Goal: Communication & Community: Answer question/provide support

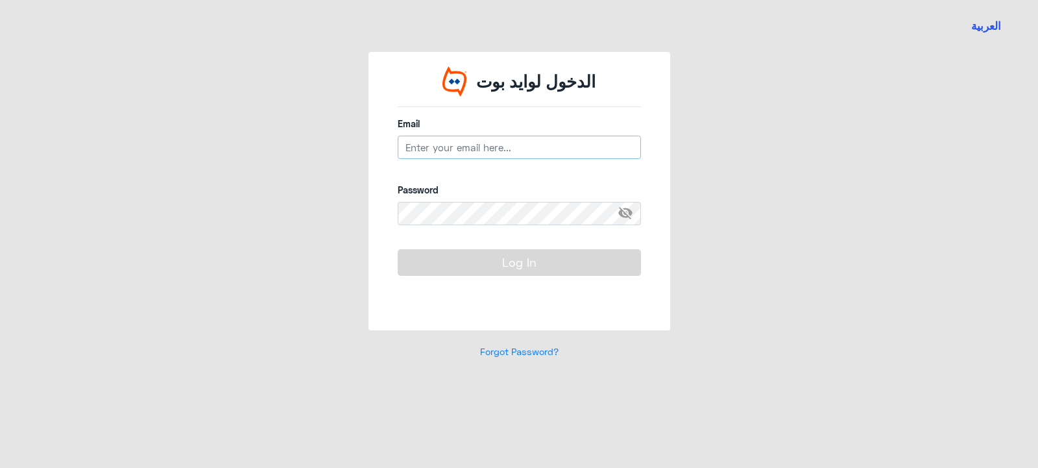
drag, startPoint x: 487, startPoint y: 143, endPoint x: 443, endPoint y: 145, distance: 44.2
click at [443, 145] on input "email" at bounding box center [519, 147] width 243 height 23
type input "a"
click at [452, 155] on input "email" at bounding box center [519, 147] width 243 height 23
click at [455, 151] on input "email" at bounding box center [519, 147] width 243 height 23
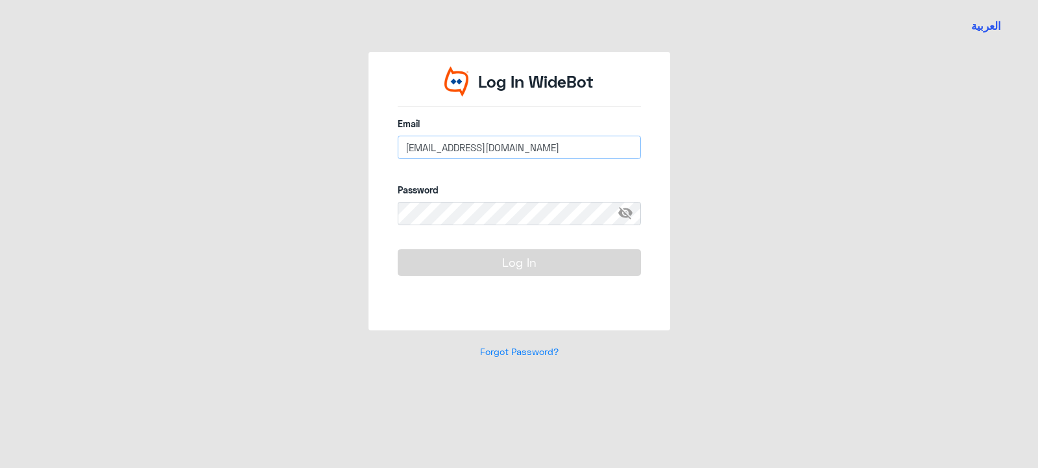
type input "[EMAIL_ADDRESS][DOMAIN_NAME]"
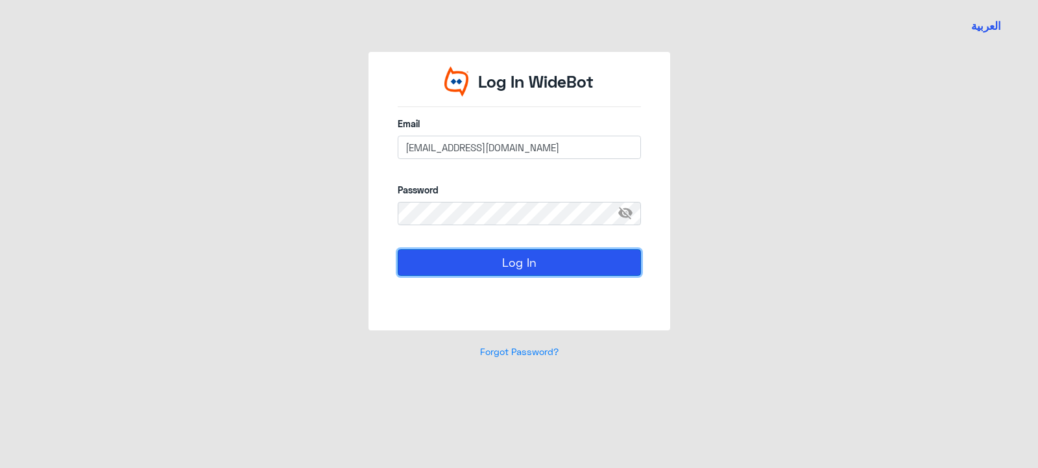
click at [511, 262] on button "Log In" at bounding box center [519, 262] width 243 height 26
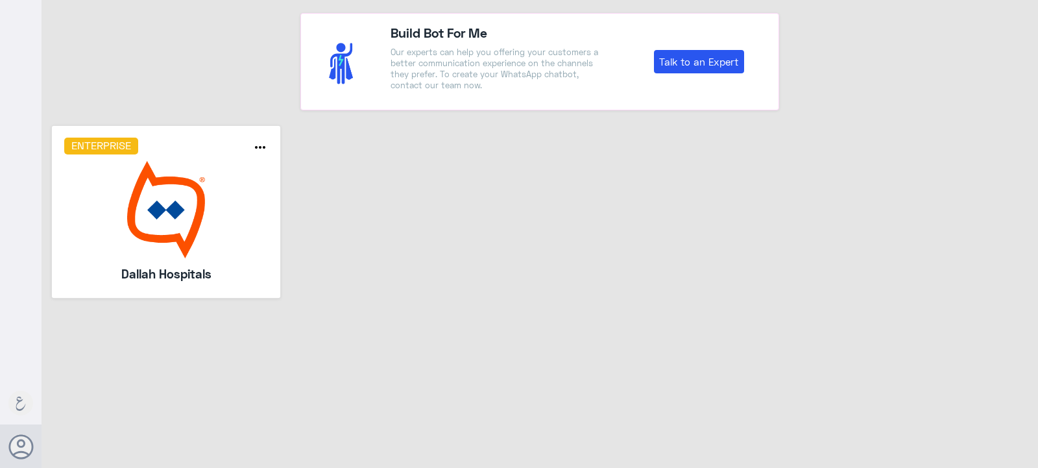
click at [165, 223] on img at bounding box center [166, 209] width 204 height 97
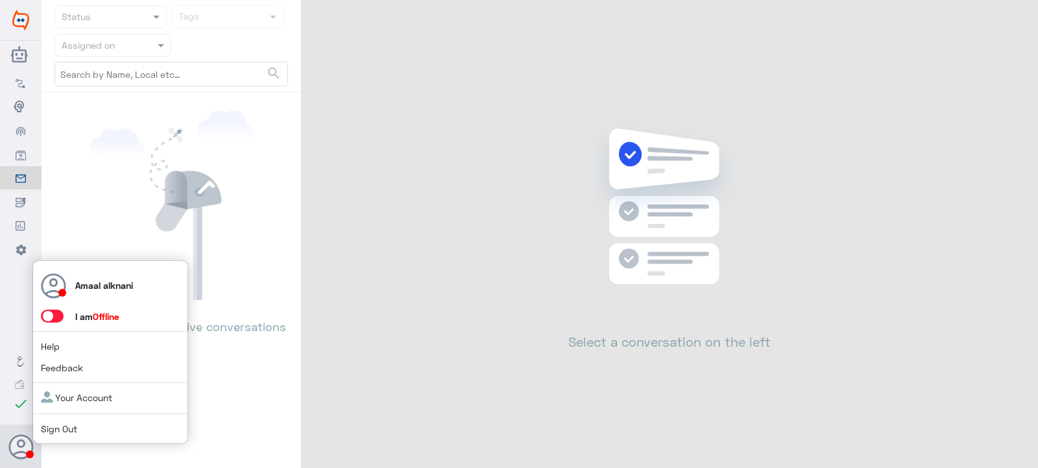
click at [54, 319] on span at bounding box center [52, 316] width 23 height 13
click at [0, 0] on input "checkbox" at bounding box center [0, 0] width 0 height 0
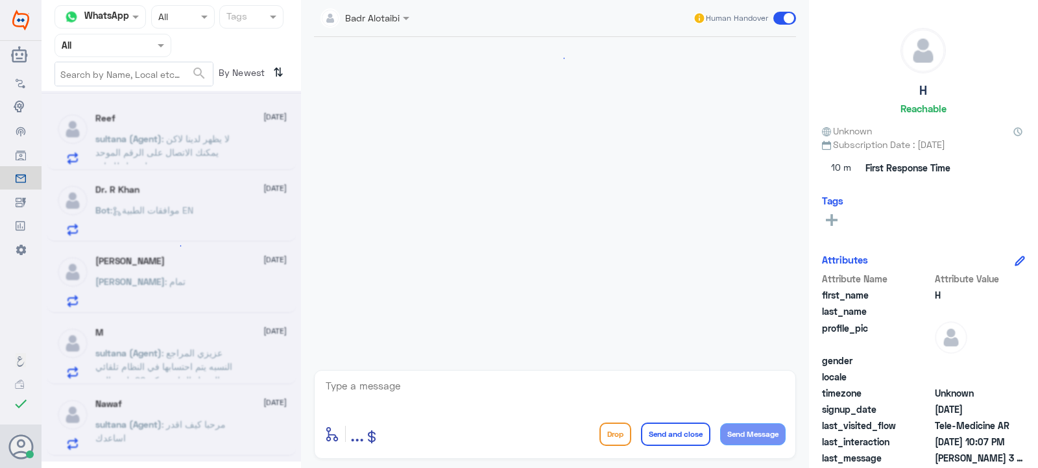
click at [116, 46] on input "text" at bounding box center [97, 45] width 71 height 15
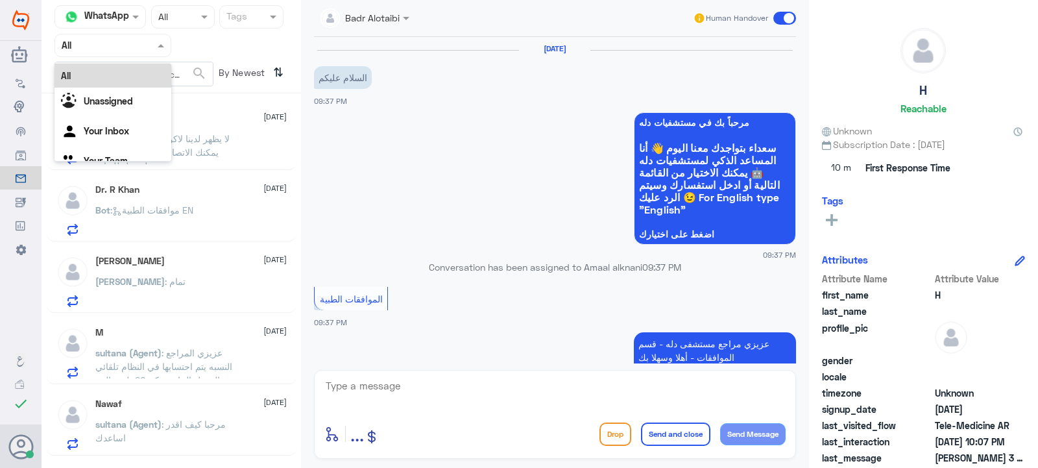
scroll to position [936, 0]
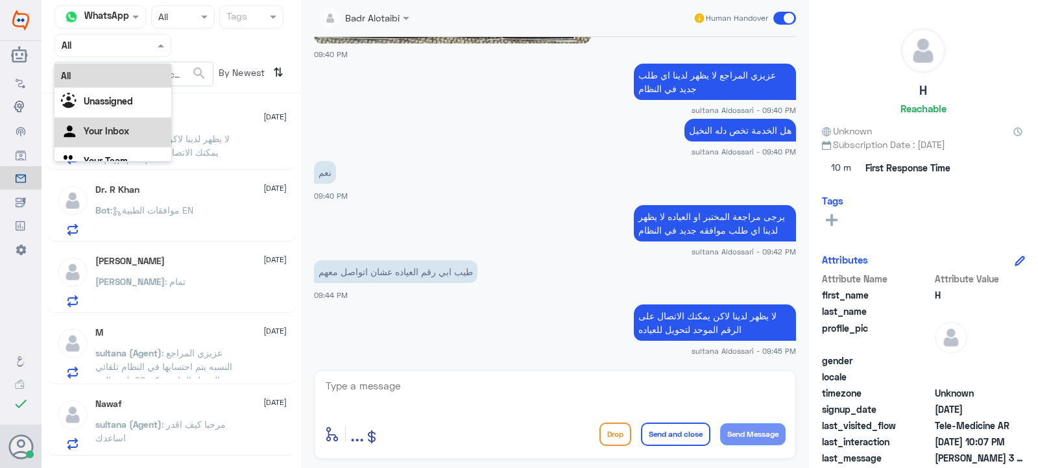
click at [118, 126] on Inbox "Your Inbox" at bounding box center [106, 130] width 45 height 11
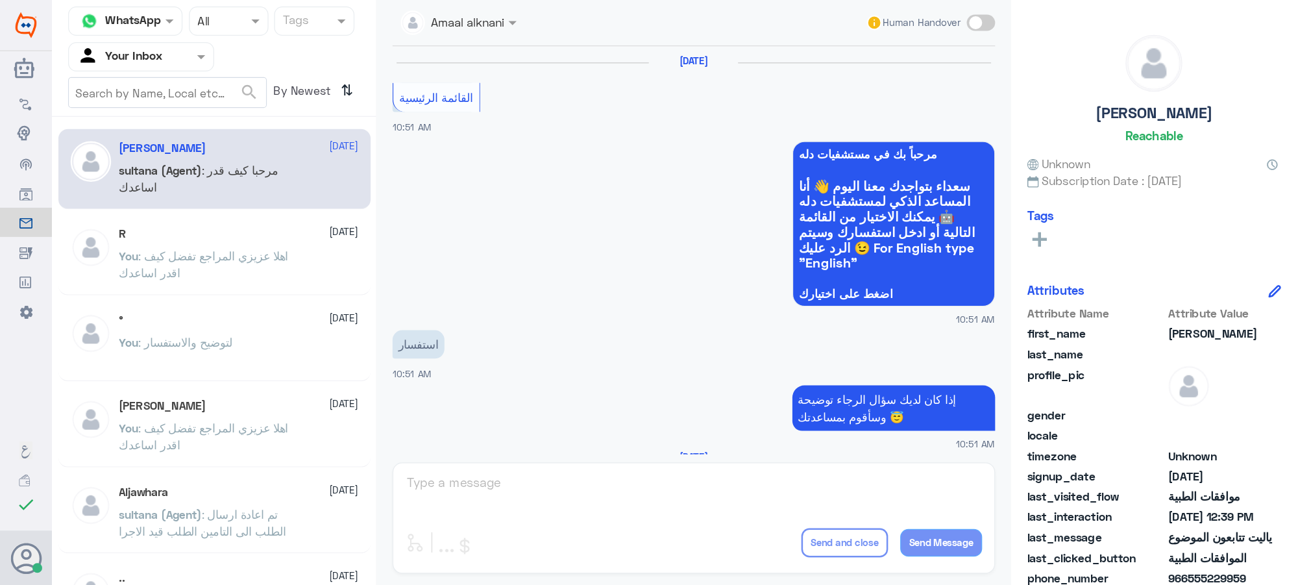
scroll to position [1276, 0]
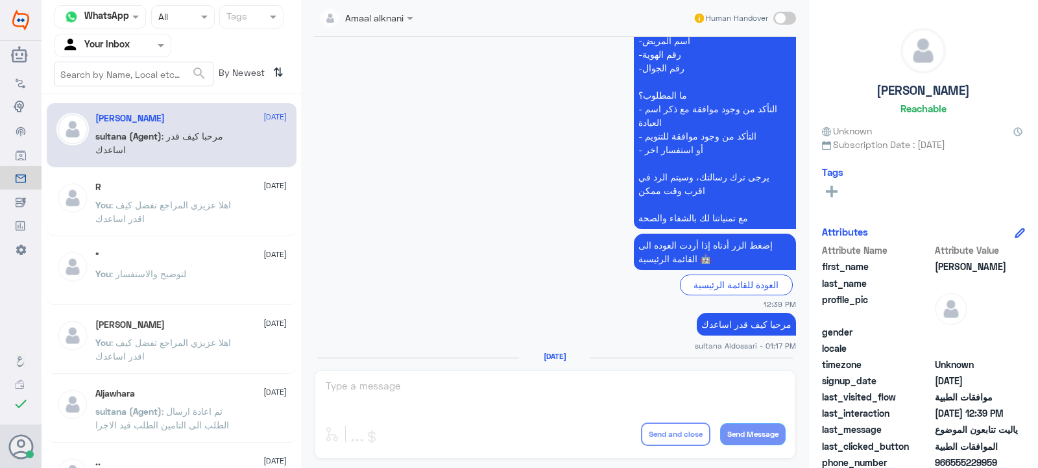
click at [389, 399] on div "Amaal alknani Human Handover [DATE] القائمة الرئيسية 10:51 AM مرحباً بك في مستش…" at bounding box center [555, 236] width 508 height 472
click at [391, 377] on div "Amaal alknani Human Handover [DATE] القائمة الرئيسية 10:51 AM مرحباً بك في مستش…" at bounding box center [555, 236] width 508 height 472
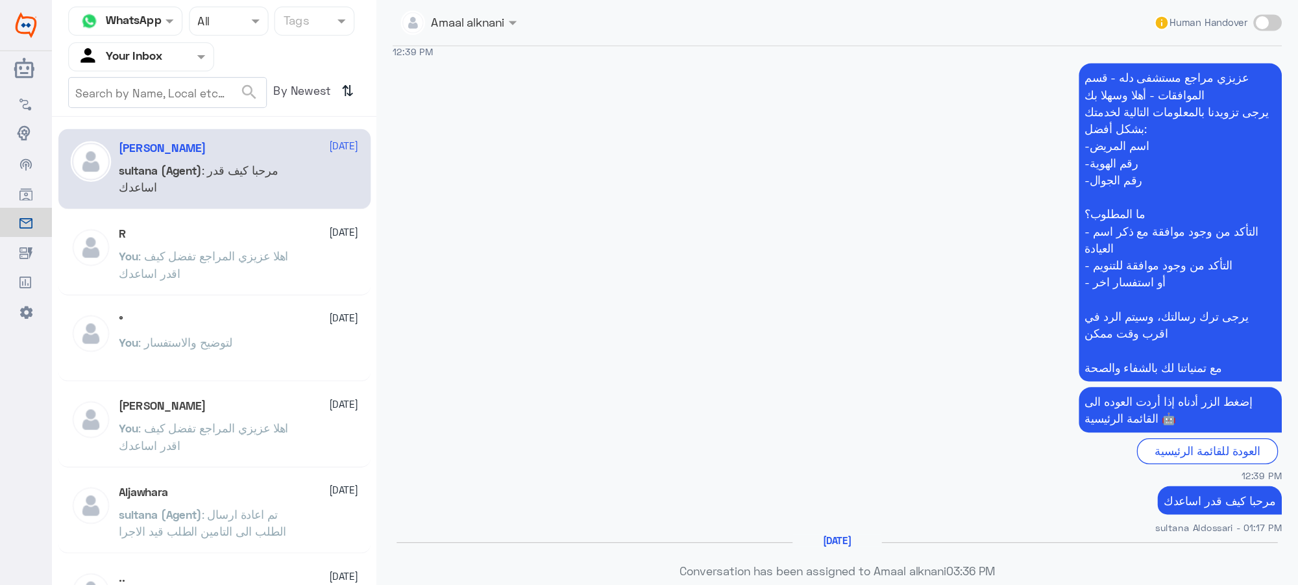
scroll to position [1162, 0]
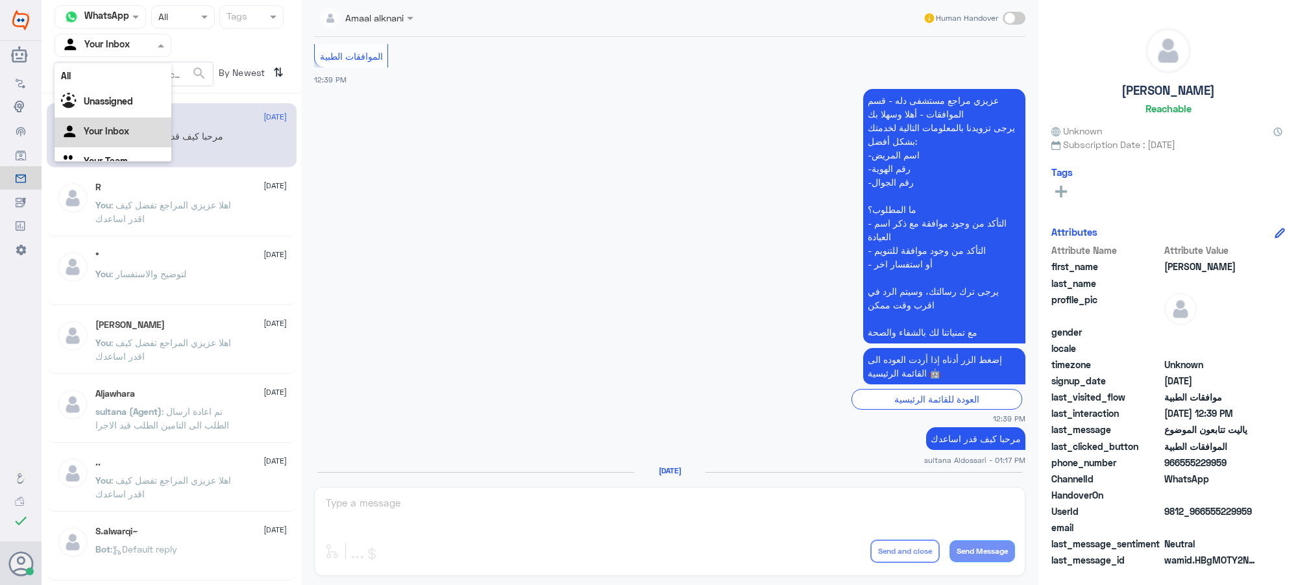
click at [116, 42] on input "text" at bounding box center [97, 45] width 71 height 15
click at [106, 146] on Team "Your Team" at bounding box center [106, 144] width 44 height 11
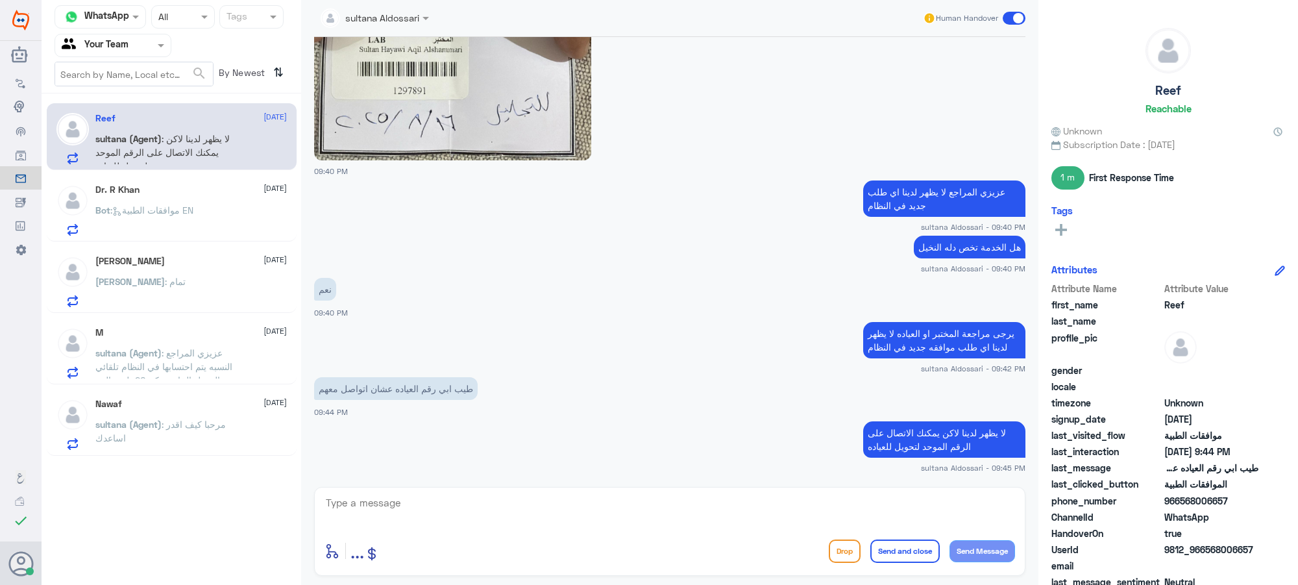
scroll to position [819, 0]
click at [149, 221] on p "Bot : موافقات الطبية EN" at bounding box center [144, 219] width 98 height 32
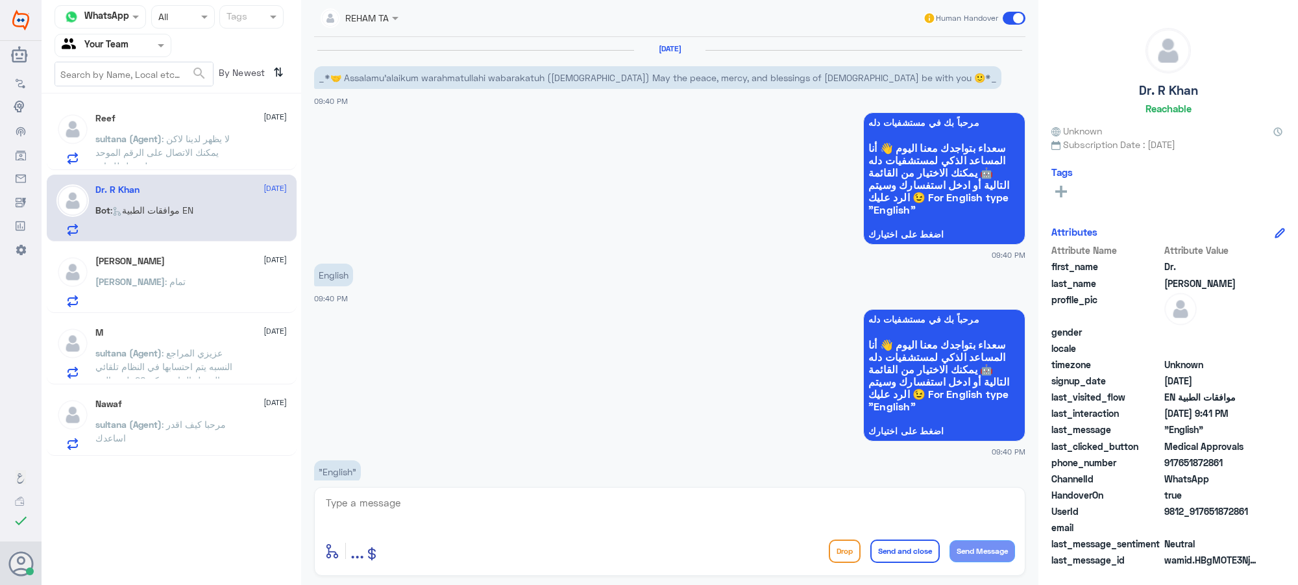
scroll to position [731, 0]
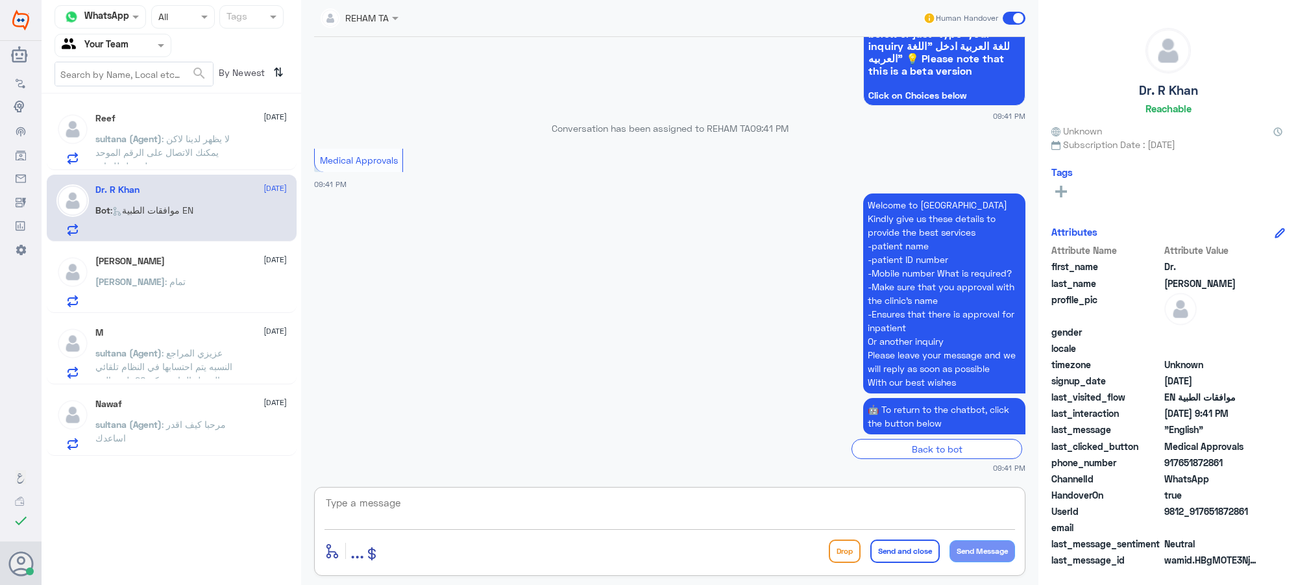
click at [416, 501] on textarea at bounding box center [669, 510] width 690 height 32
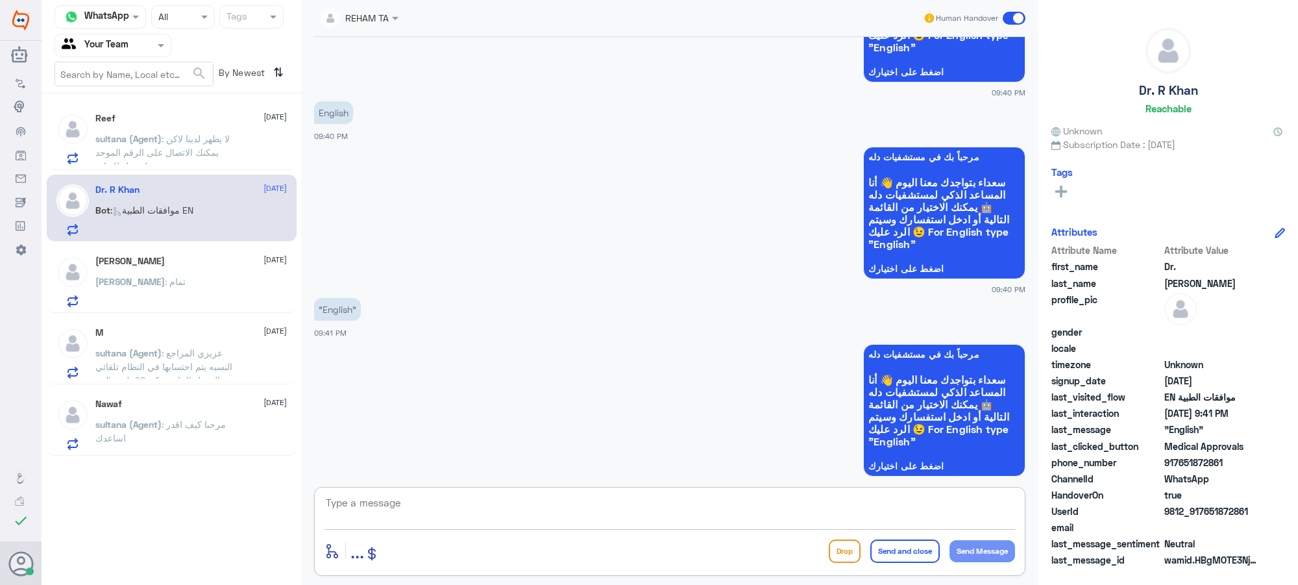
scroll to position [406, 0]
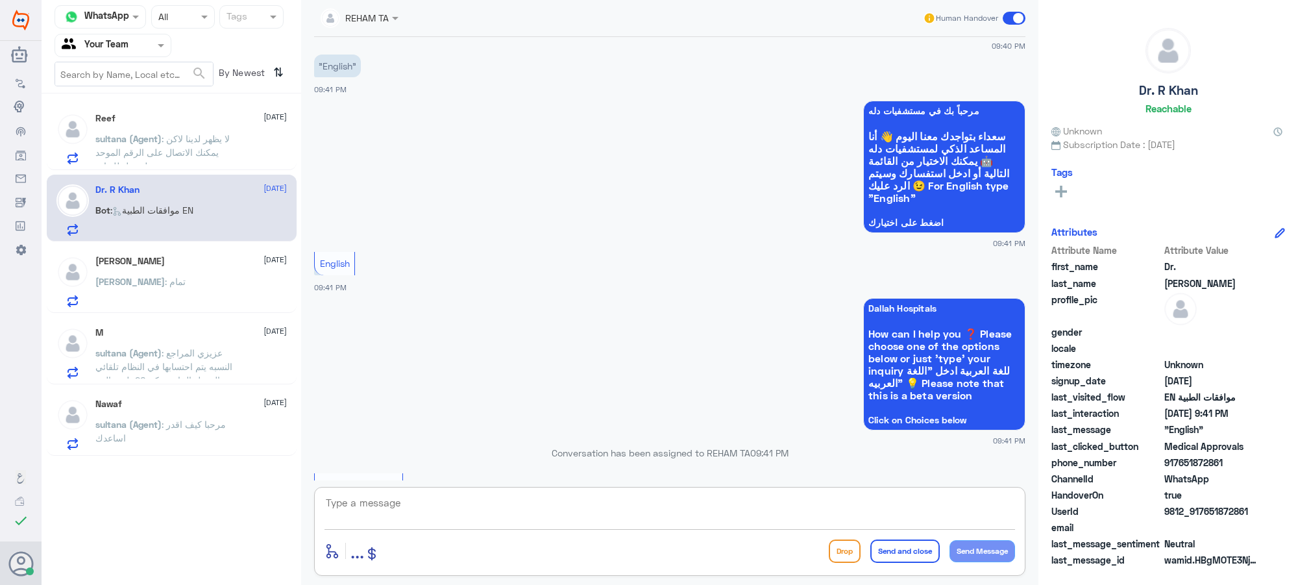
click at [394, 501] on textarea at bounding box center [669, 510] width 690 height 32
type textarea "h"
type textarea "How can i help you"
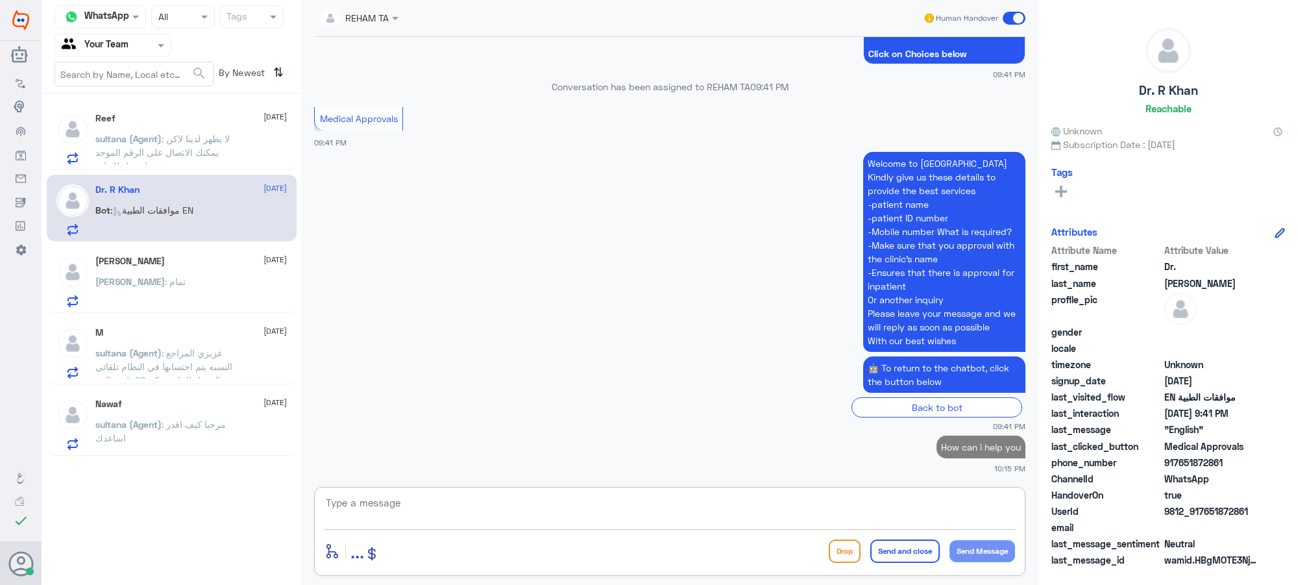
click at [185, 286] on div "Omer : تمام" at bounding box center [190, 292] width 191 height 29
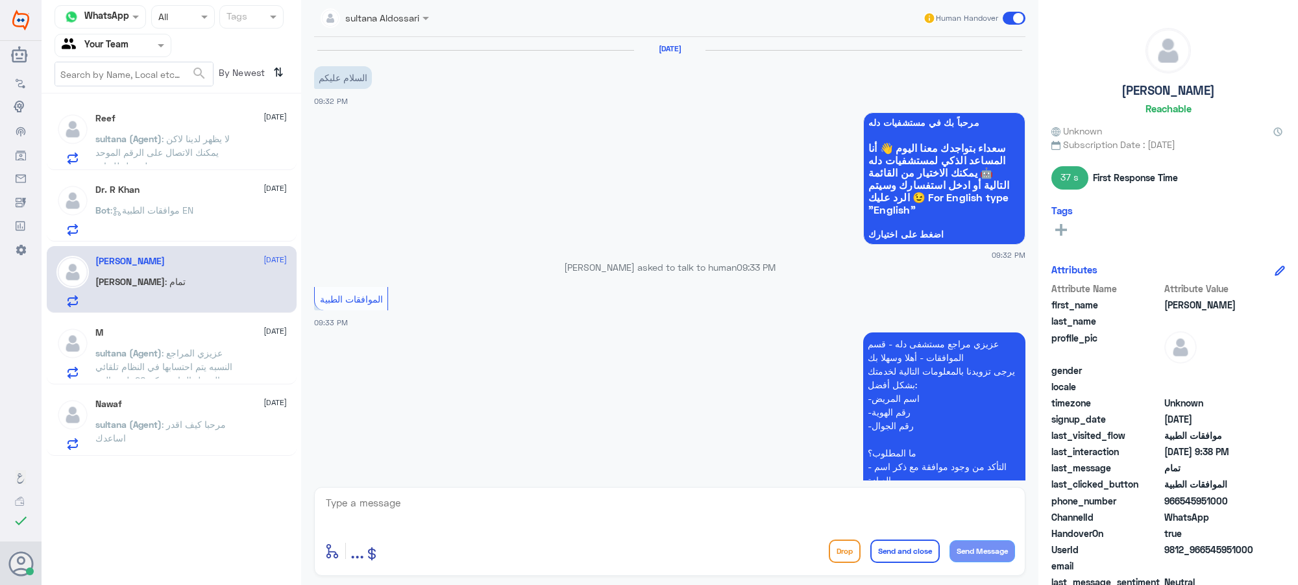
scroll to position [718, 0]
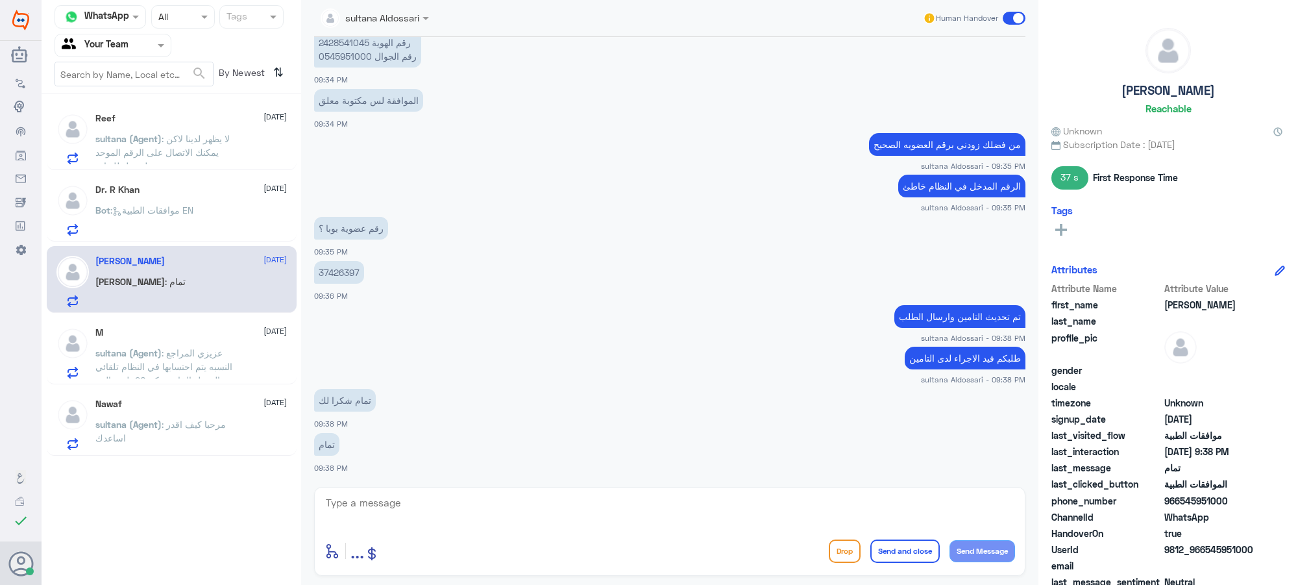
drag, startPoint x: 524, startPoint y: 532, endPoint x: 503, endPoint y: 520, distance: 24.1
click at [522, 501] on div "enter flow name ... Drop Send and close Send Message" at bounding box center [669, 531] width 711 height 89
click at [503, 501] on textarea at bounding box center [669, 510] width 690 height 32
click at [138, 371] on span ": عزيزي المراجع النسبه يتم احتسابها في النظام تلقائي نسبة التحمل الخاصه بكم 20 …" at bounding box center [167, 373] width 145 height 52
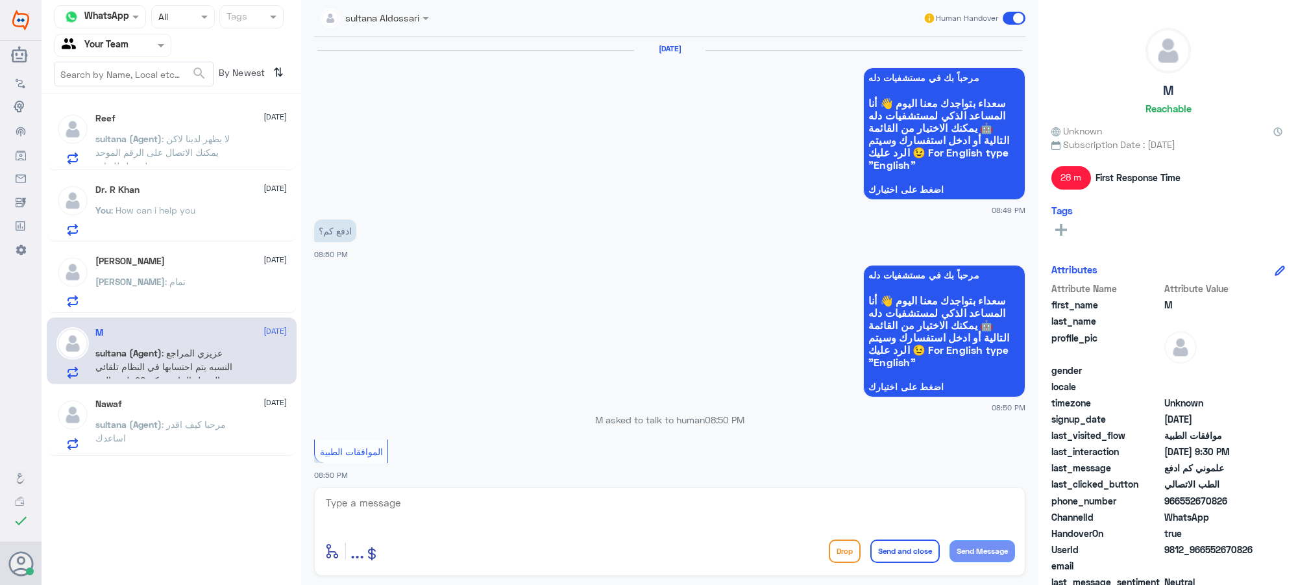
scroll to position [932, 0]
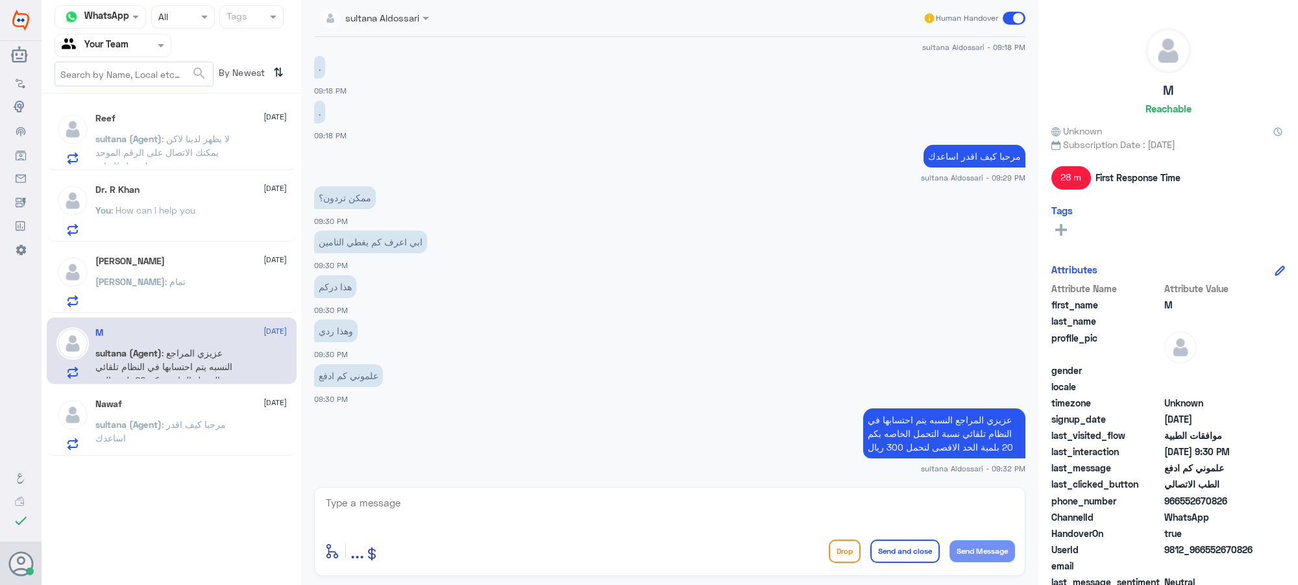
click at [440, 501] on textarea at bounding box center [669, 510] width 690 height 32
click at [162, 426] on span "sultana (Agent)" at bounding box center [128, 424] width 66 height 11
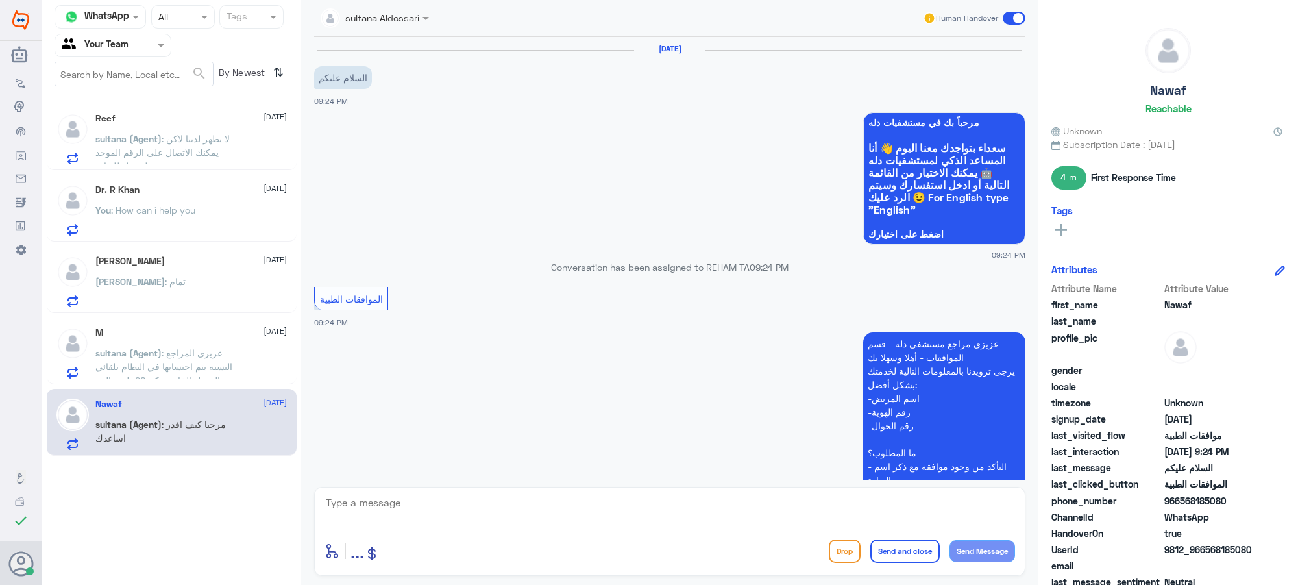
scroll to position [258, 0]
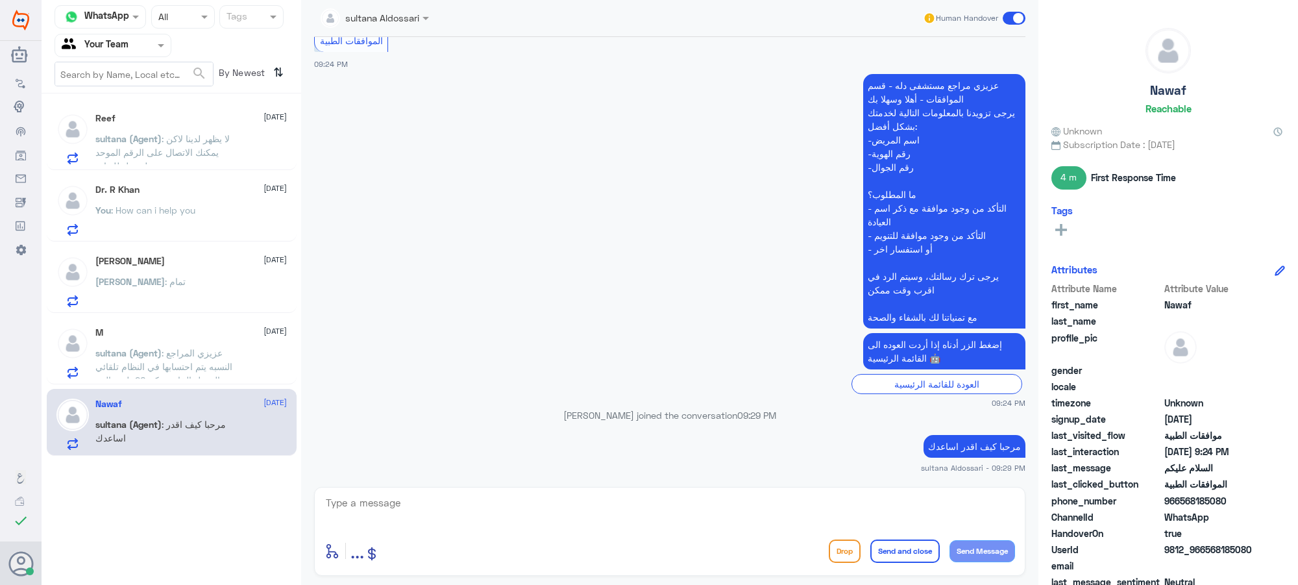
click at [408, 501] on textarea at bounding box center [669, 510] width 690 height 32
click at [410, 501] on textarea at bounding box center [669, 510] width 690 height 32
type textarea "s"
type textarea "k"
click at [655, 498] on textarea at bounding box center [669, 510] width 690 height 32
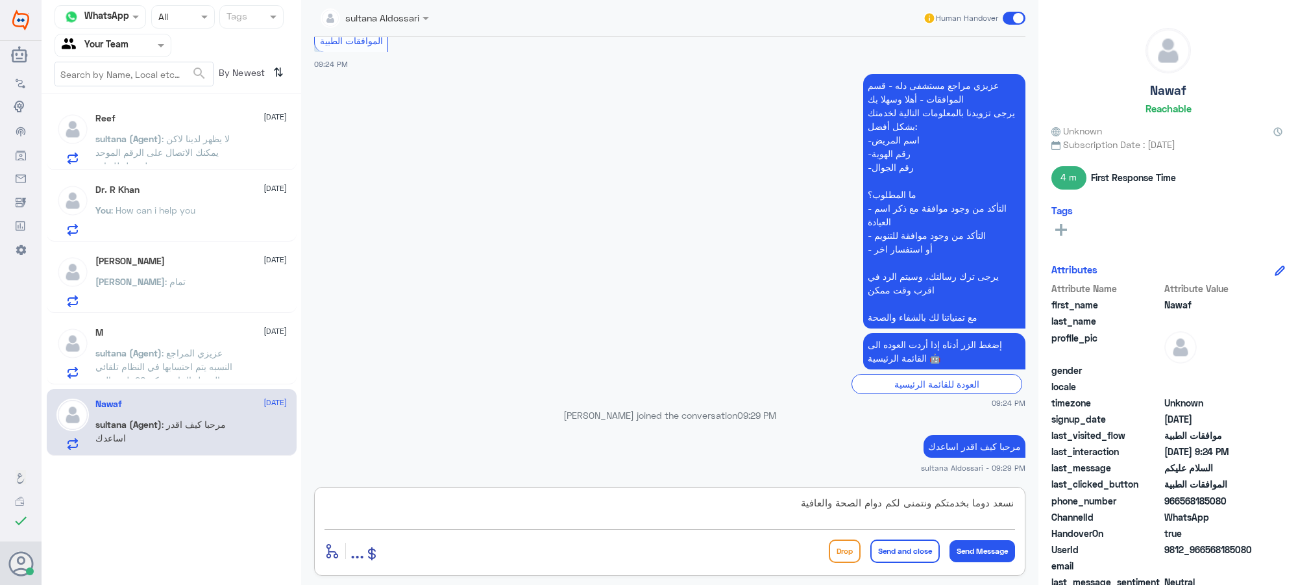
type textarea "نسعد دوما بخدمتكم ونتمنى لكم دوام الصحة والعافية"
click at [912, 501] on button "Send and close" at bounding box center [904, 550] width 69 height 23
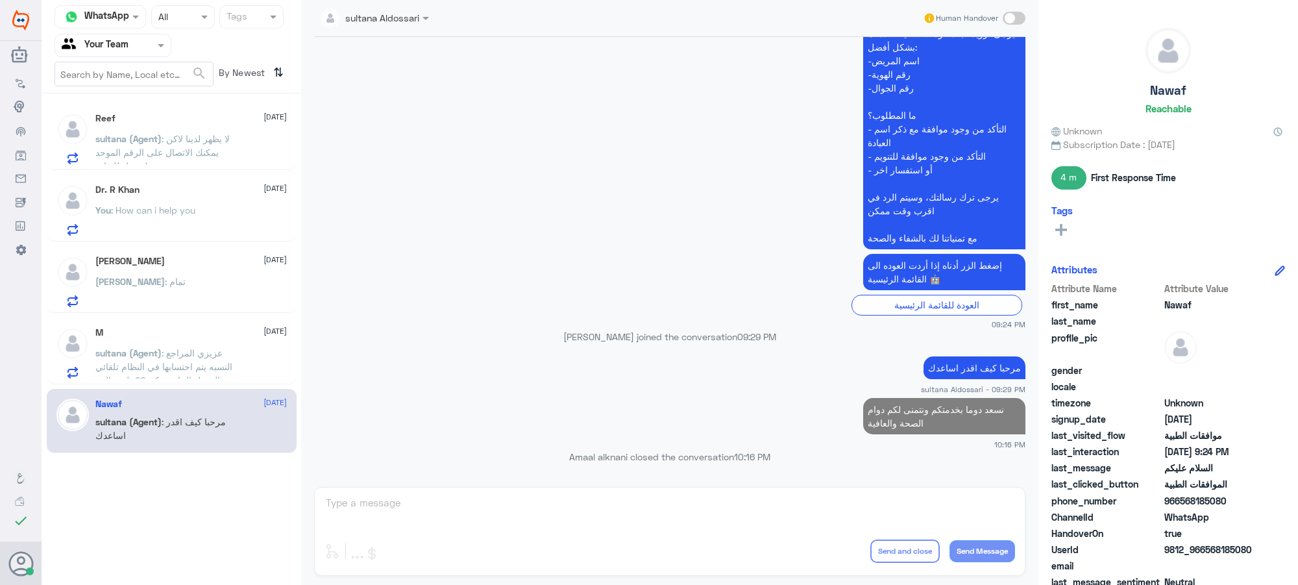
click at [163, 382] on div "M [DATE][PERSON_NAME] (Agent) : عزيزي المراجع النسبه يتم احتسابها في النظام تلق…" at bounding box center [172, 350] width 250 height 67
click at [191, 121] on div "Reef [DATE]" at bounding box center [190, 118] width 191 height 11
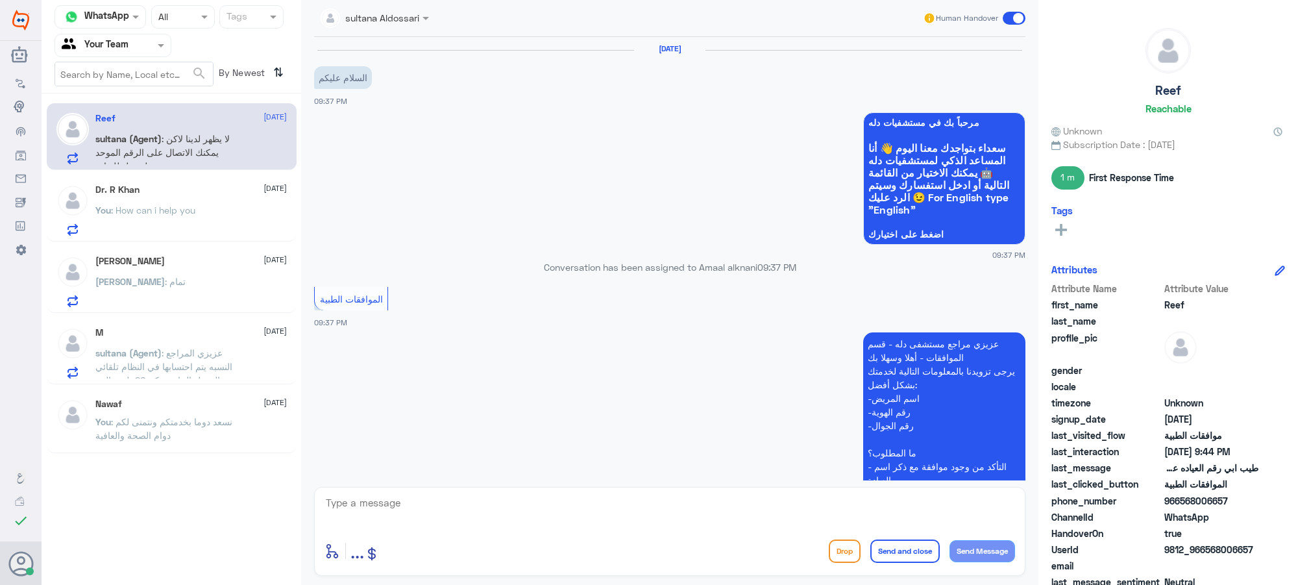
scroll to position [819, 0]
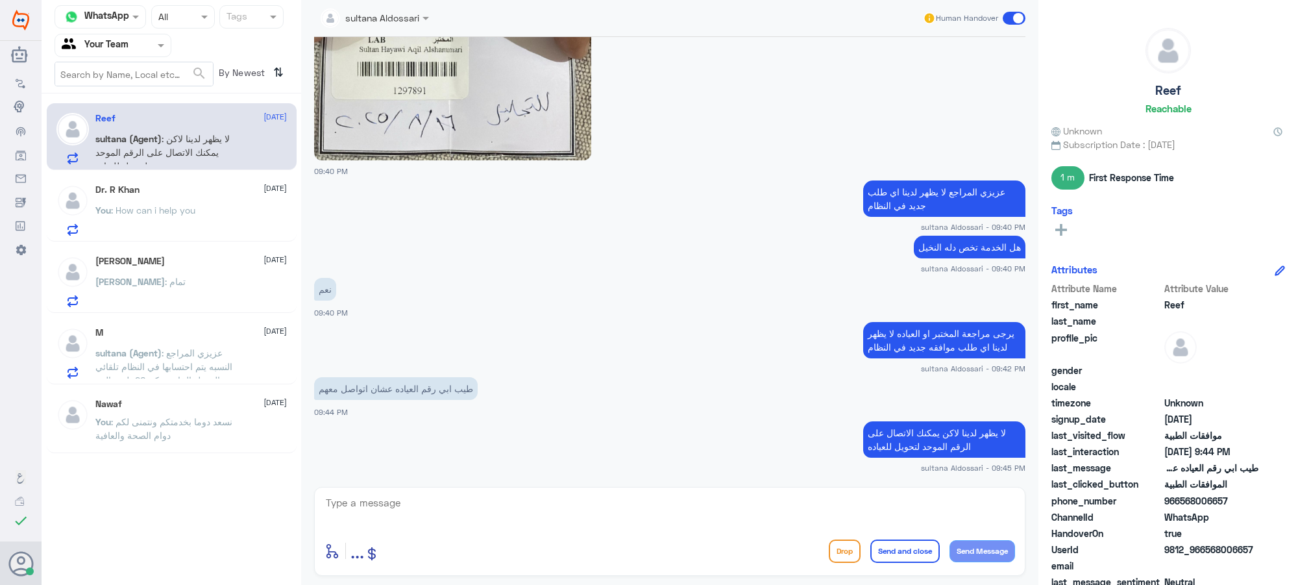
click at [164, 193] on div "Dr. R Khan [DATE]" at bounding box center [190, 189] width 191 height 11
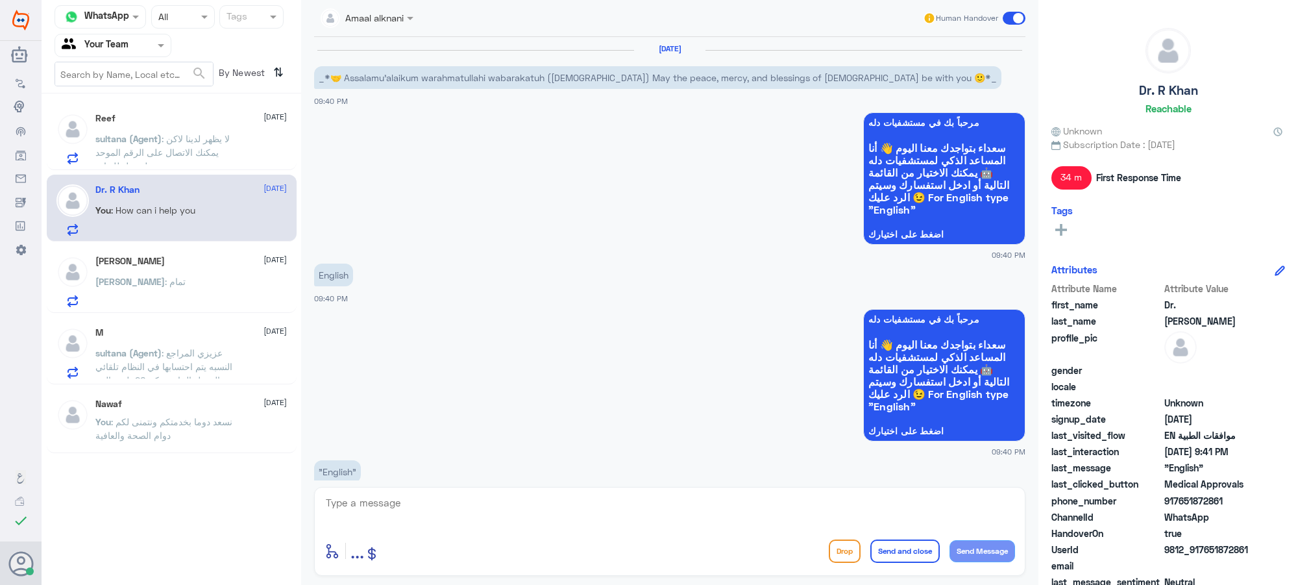
scroll to position [796, 0]
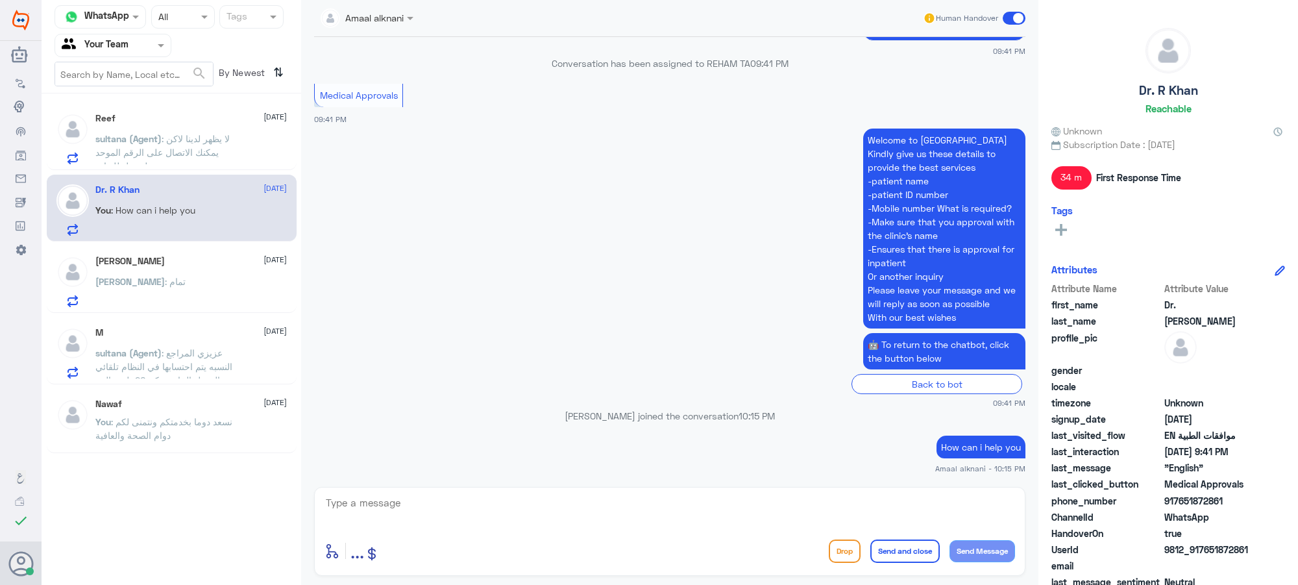
click at [422, 498] on textarea at bounding box center [669, 510] width 690 height 32
click at [187, 273] on div "[PERSON_NAME] [DATE] [PERSON_NAME] : تمام" at bounding box center [190, 281] width 191 height 51
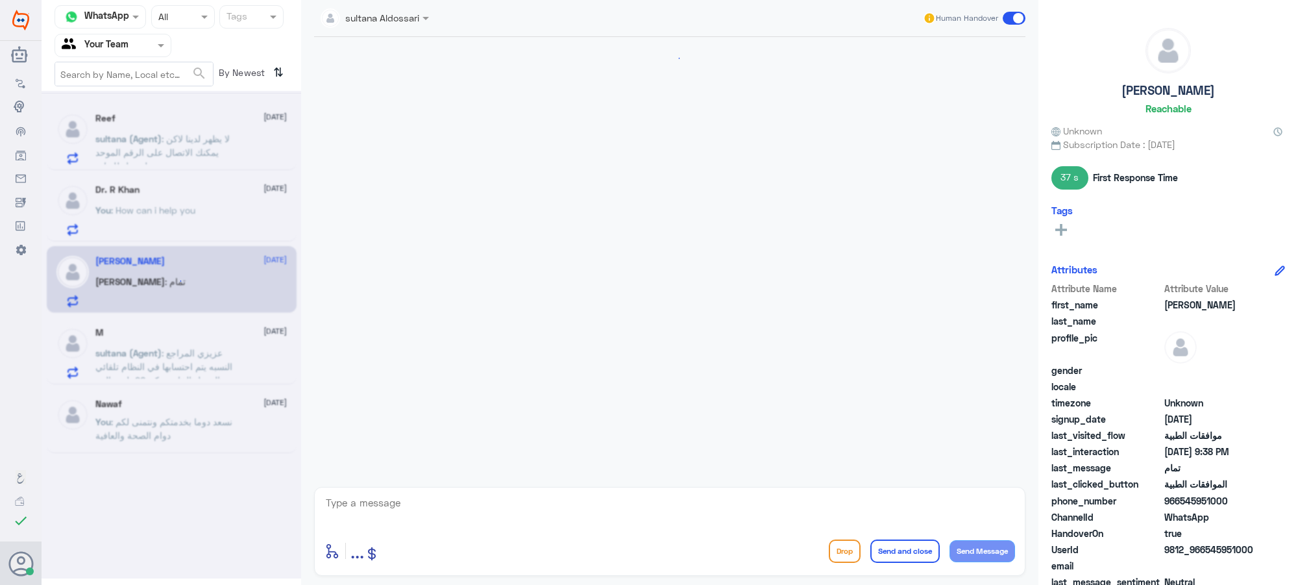
scroll to position [718, 0]
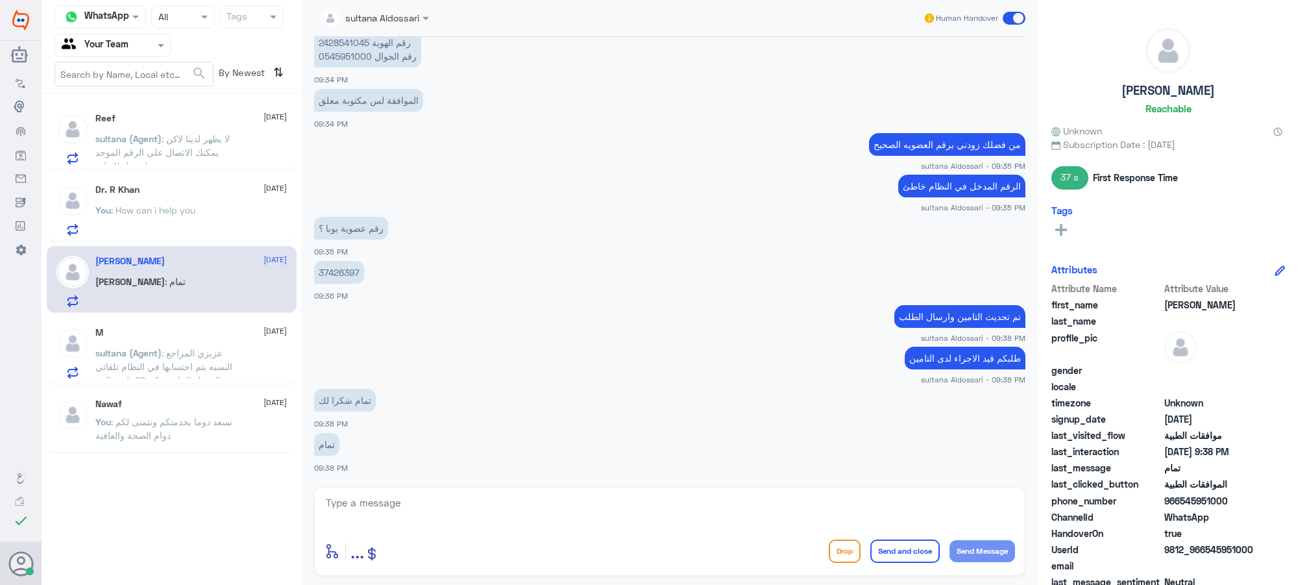
click at [430, 501] on textarea at bounding box center [669, 510] width 690 height 32
click at [435, 501] on textarea at bounding box center [669, 510] width 690 height 32
click at [137, 494] on div "Channel WhatsApp Status × All Tags Agent Filter Your Team search By Newest ⇅ Re…" at bounding box center [172, 294] width 260 height 589
click at [137, 43] on div at bounding box center [113, 45] width 116 height 15
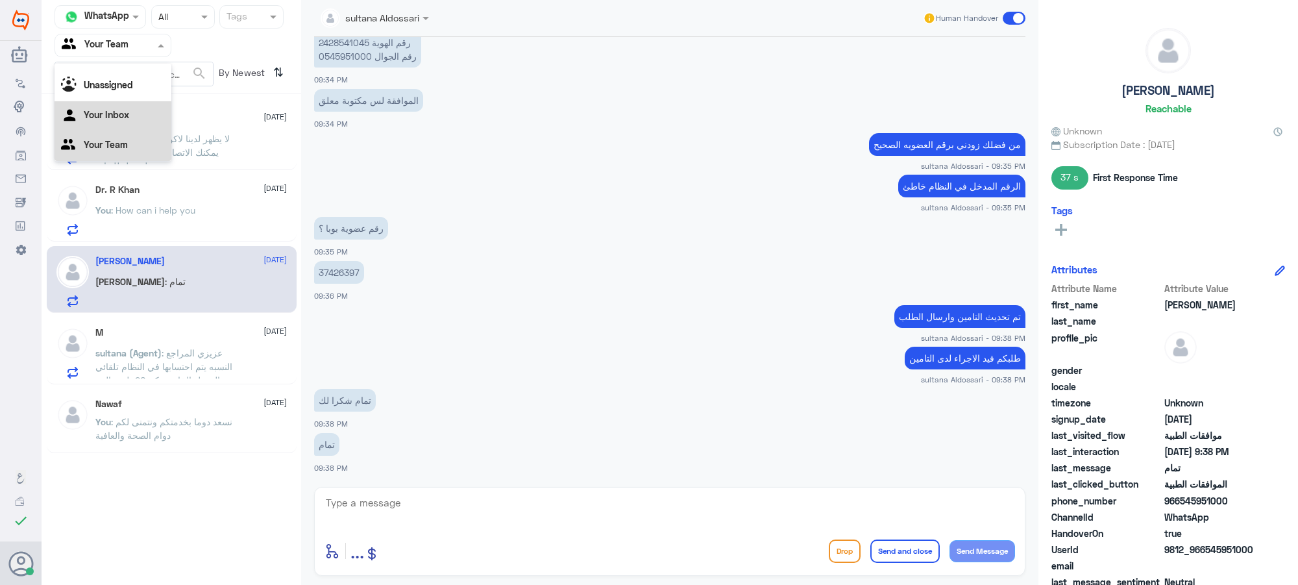
click at [112, 115] on Inbox "Your Inbox" at bounding box center [106, 114] width 45 height 11
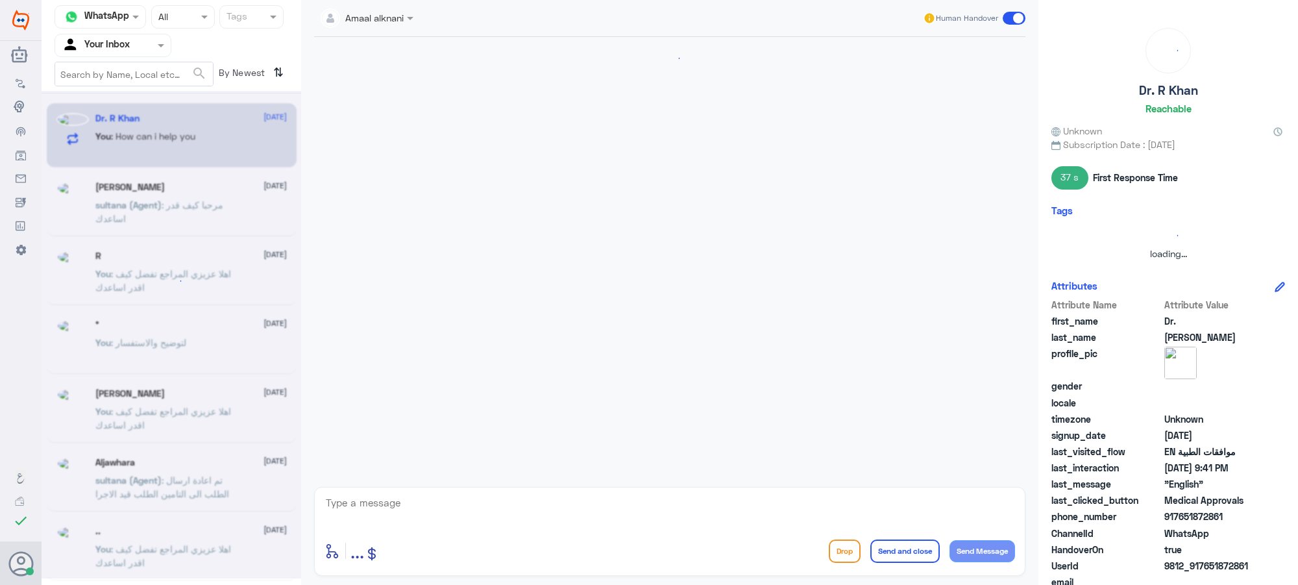
scroll to position [0, 0]
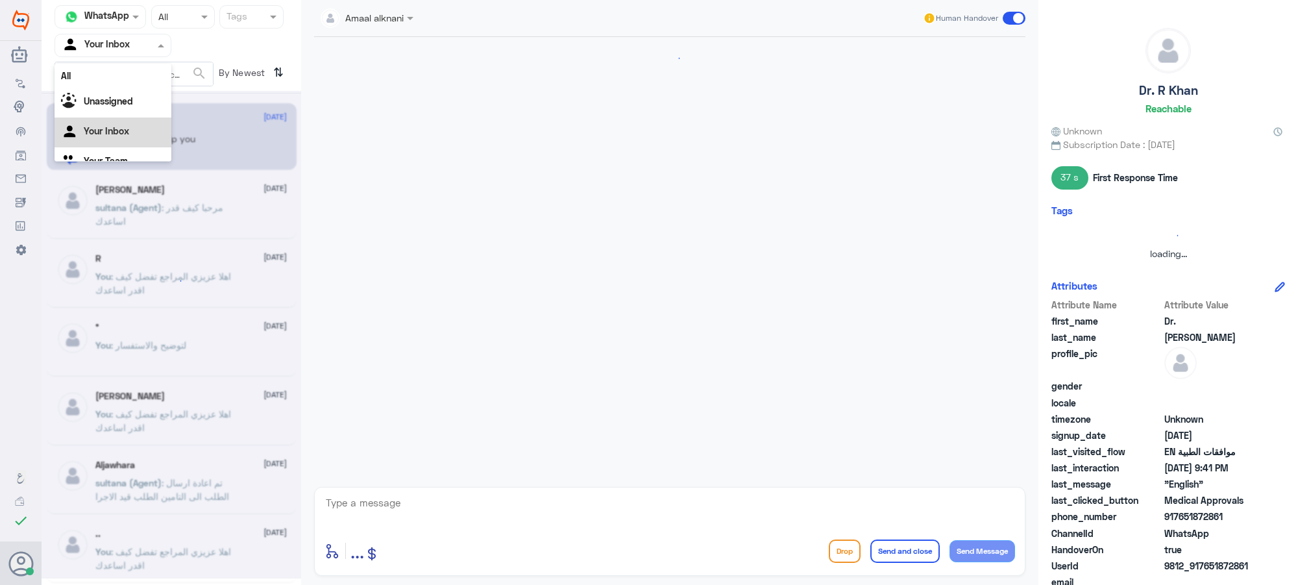
click at [136, 40] on div at bounding box center [113, 45] width 116 height 15
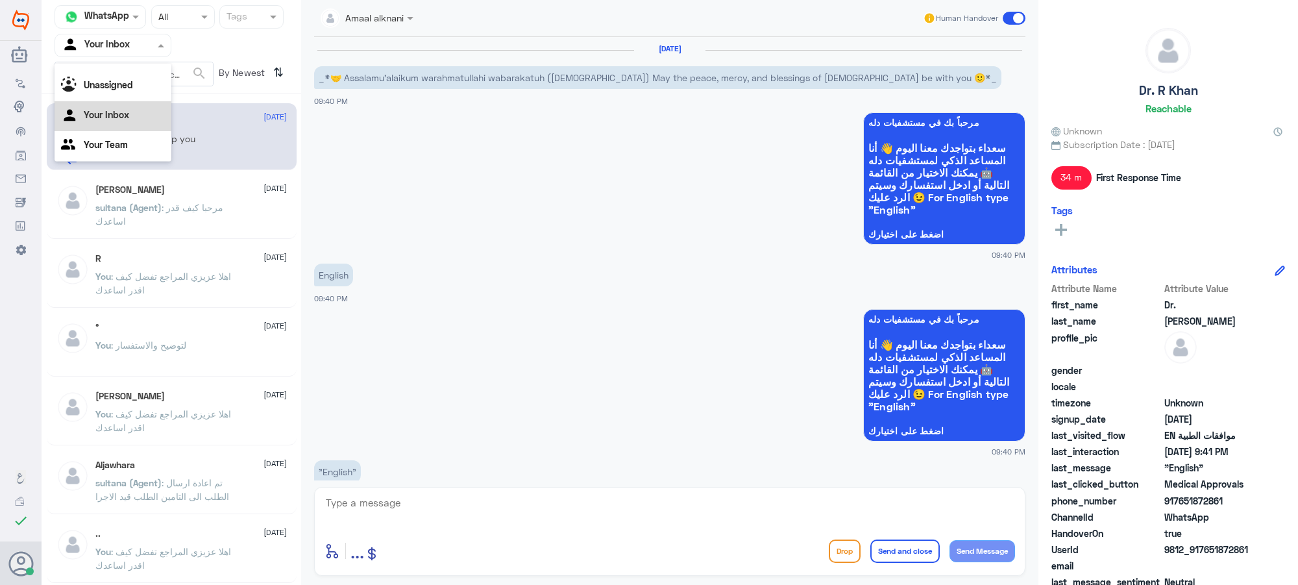
scroll to position [796, 0]
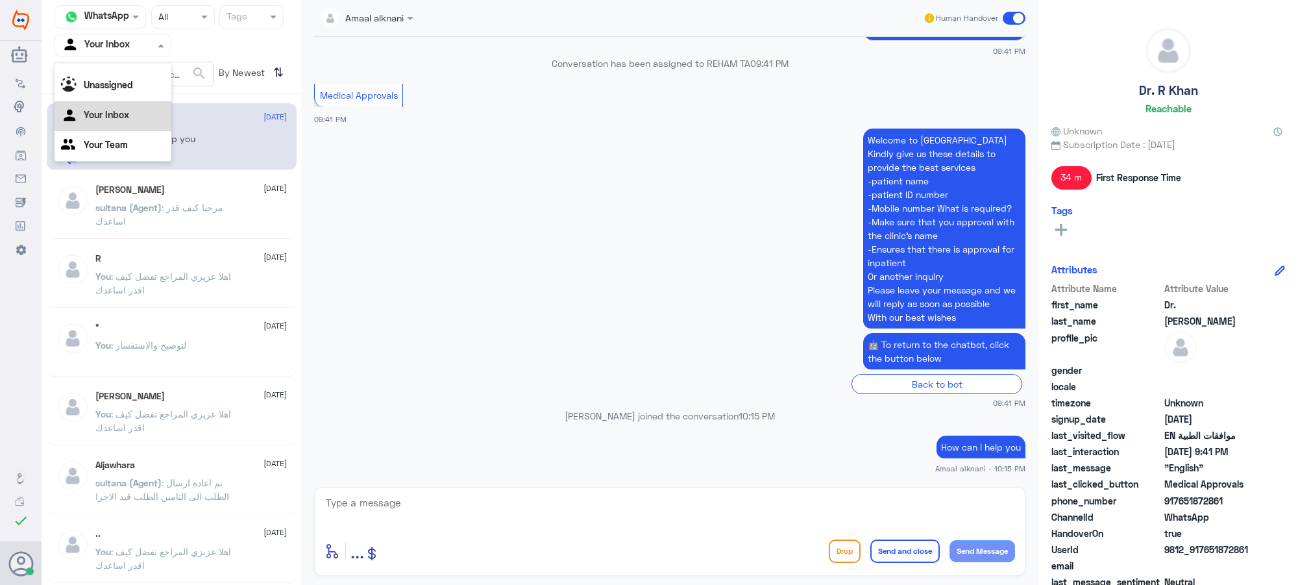
click at [140, 112] on div "Your Inbox" at bounding box center [113, 116] width 117 height 30
click at [140, 43] on div at bounding box center [113, 45] width 116 height 15
click at [122, 153] on div "Your Team" at bounding box center [113, 146] width 117 height 30
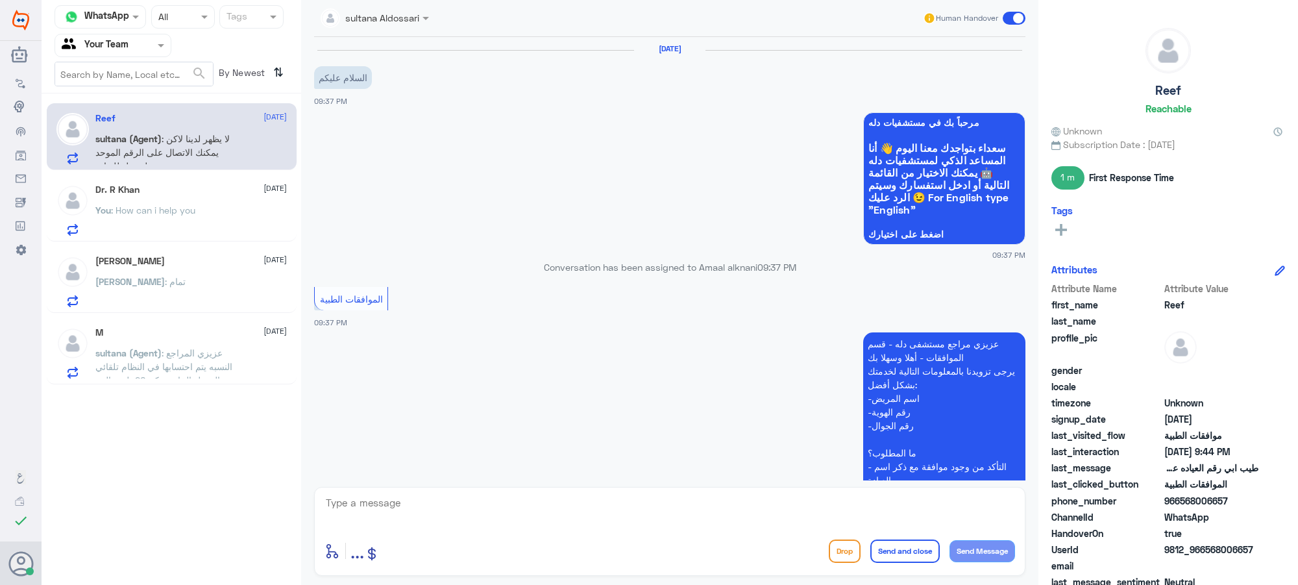
scroll to position [819, 0]
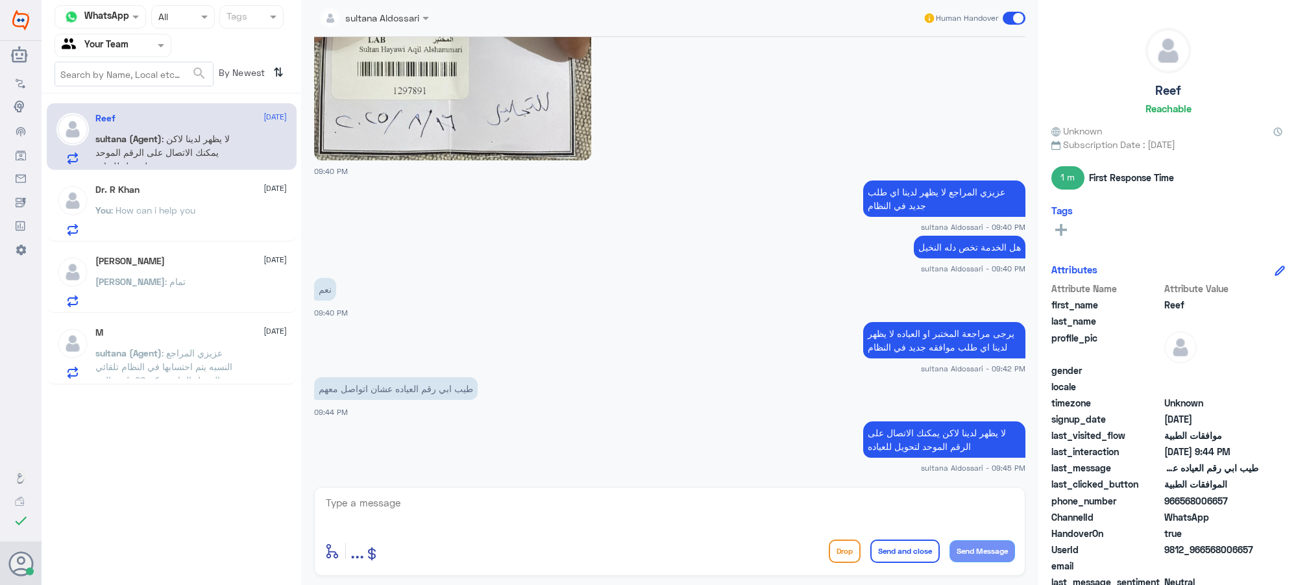
click at [210, 501] on div "Channel WhatsApp Status × All Tags Agent Filter Your Team search By Newest ⇅ Re…" at bounding box center [172, 294] width 260 height 589
click at [546, 501] on textarea at bounding box center [669, 510] width 690 height 32
type textarea "الاتصال بالرقم الموحد 920012222"
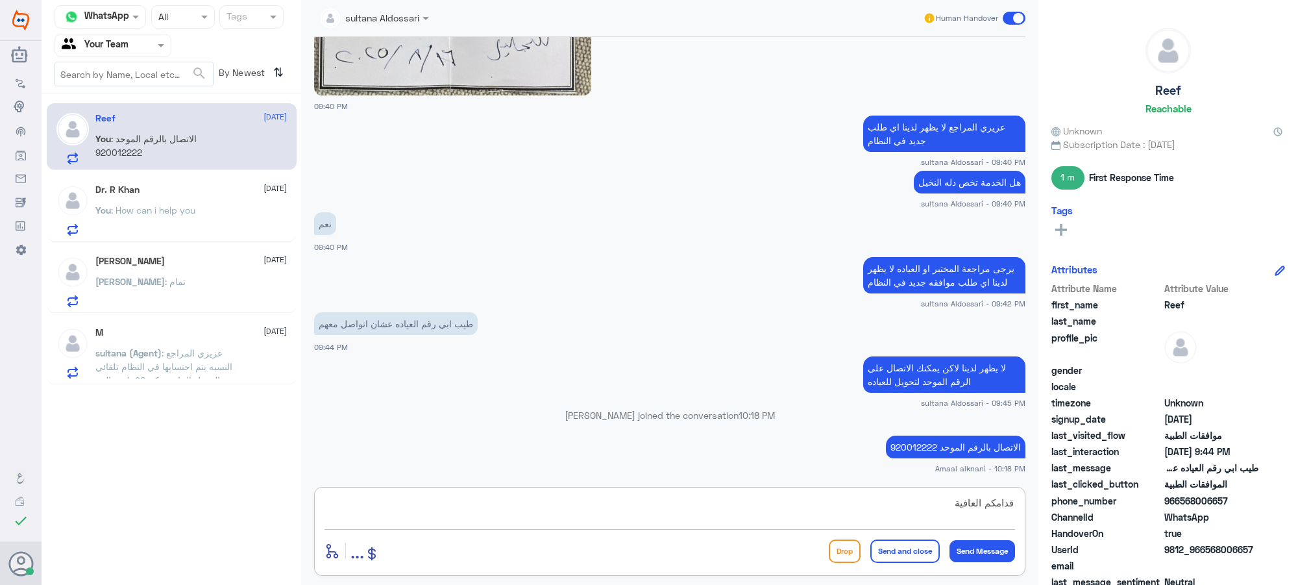
type textarea "قدامكم العافية"
click at [927, 501] on button "Send and close" at bounding box center [904, 550] width 69 height 23
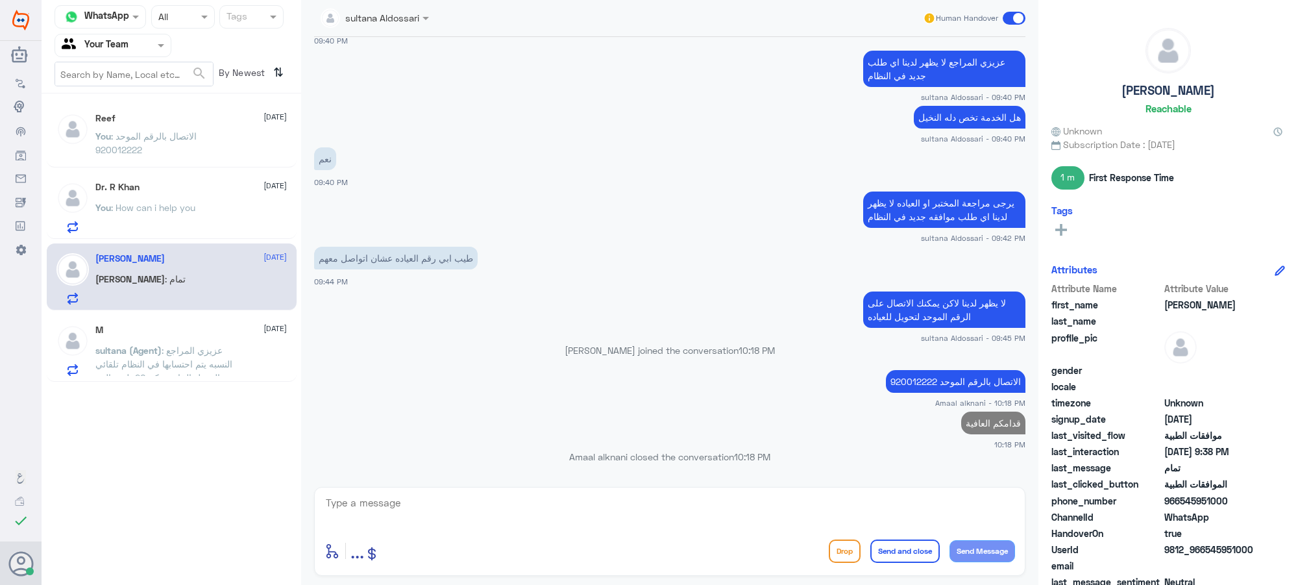
click at [180, 489] on div "Channel WhatsApp Status × All Tags Agent Filter Your Team search By Newest ⇅ Re…" at bounding box center [172, 294] width 260 height 589
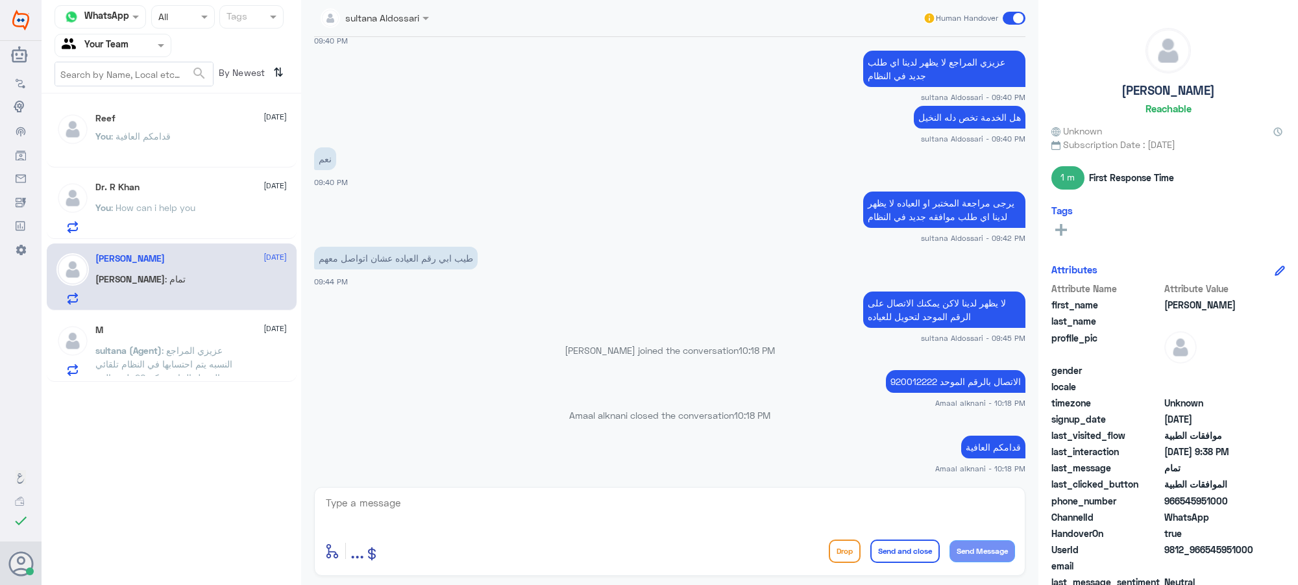
click at [740, 143] on small "sultana Aldossari - 09:40 PM" at bounding box center [669, 138] width 711 height 11
click at [367, 501] on textarea at bounding box center [669, 510] width 690 height 32
click at [378, 501] on textarea at bounding box center [669, 510] width 690 height 32
click at [137, 38] on div at bounding box center [113, 45] width 116 height 15
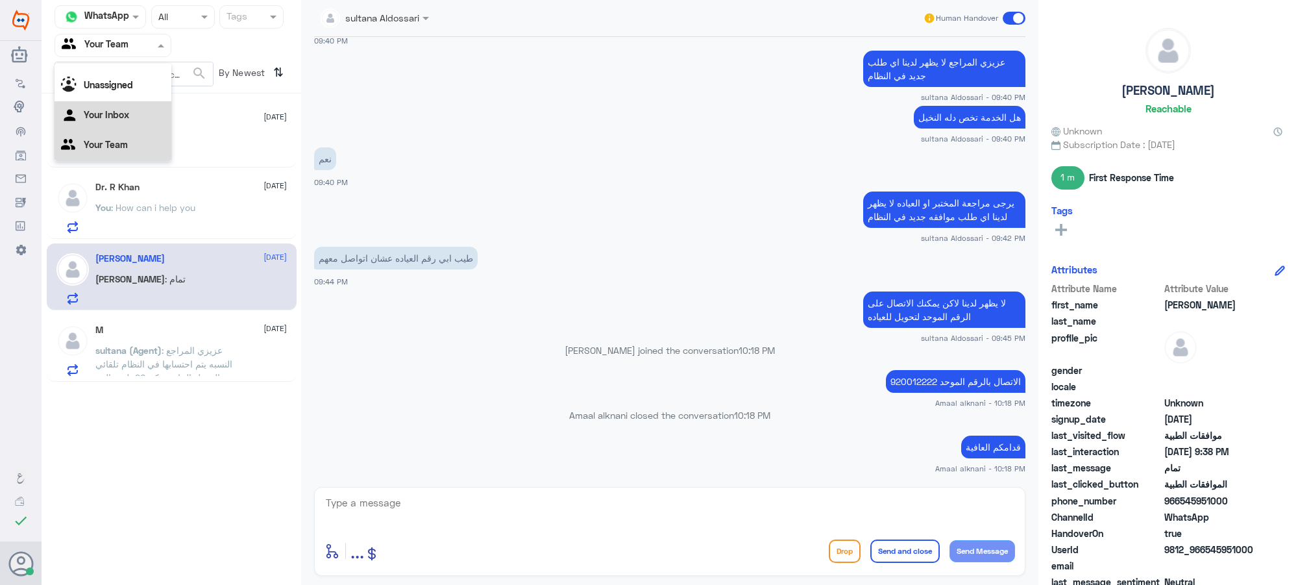
click at [130, 121] on div "Your Inbox" at bounding box center [113, 116] width 117 height 30
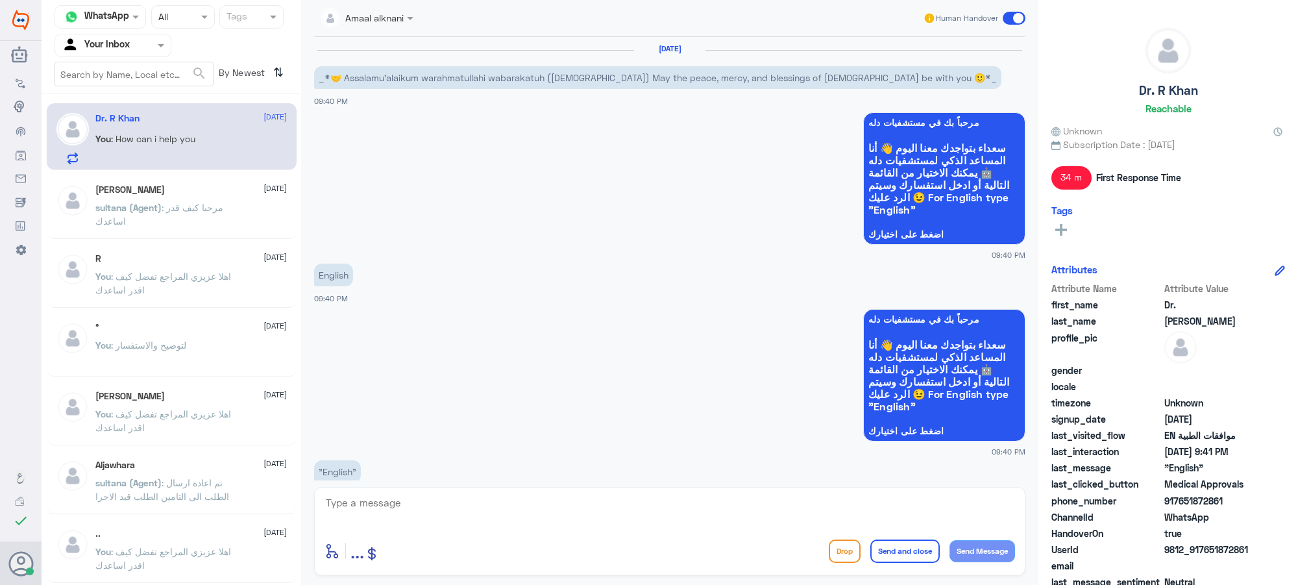
scroll to position [796, 0]
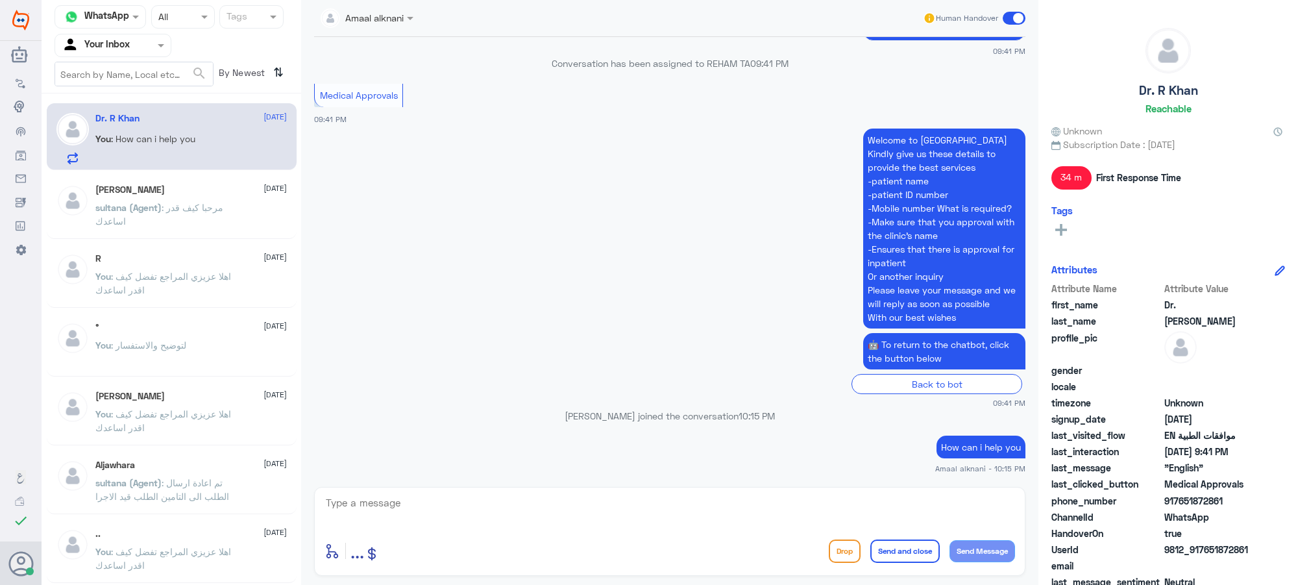
drag, startPoint x: 412, startPoint y: 489, endPoint x: 407, endPoint y: 498, distance: 10.5
click at [409, 494] on div "enter flow name ... Drop Send and close Send Message" at bounding box center [669, 531] width 711 height 89
click at [395, 501] on textarea at bounding box center [669, 510] width 690 height 32
click at [138, 40] on div at bounding box center [113, 45] width 116 height 15
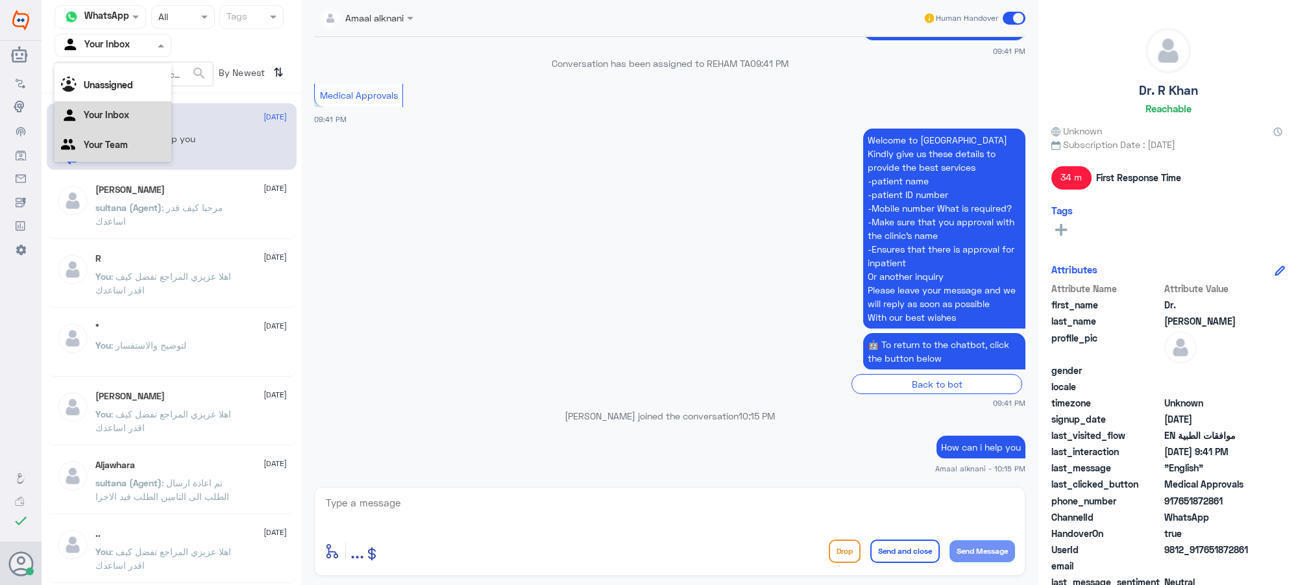
click at [121, 141] on Team "Your Team" at bounding box center [106, 144] width 44 height 11
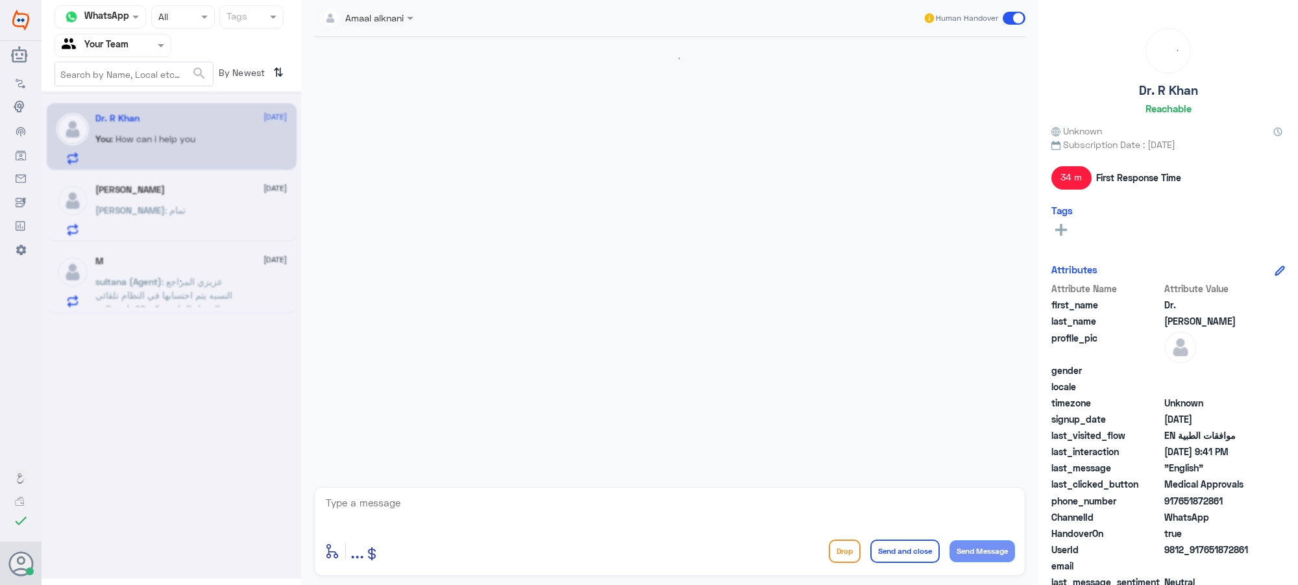
scroll to position [796, 0]
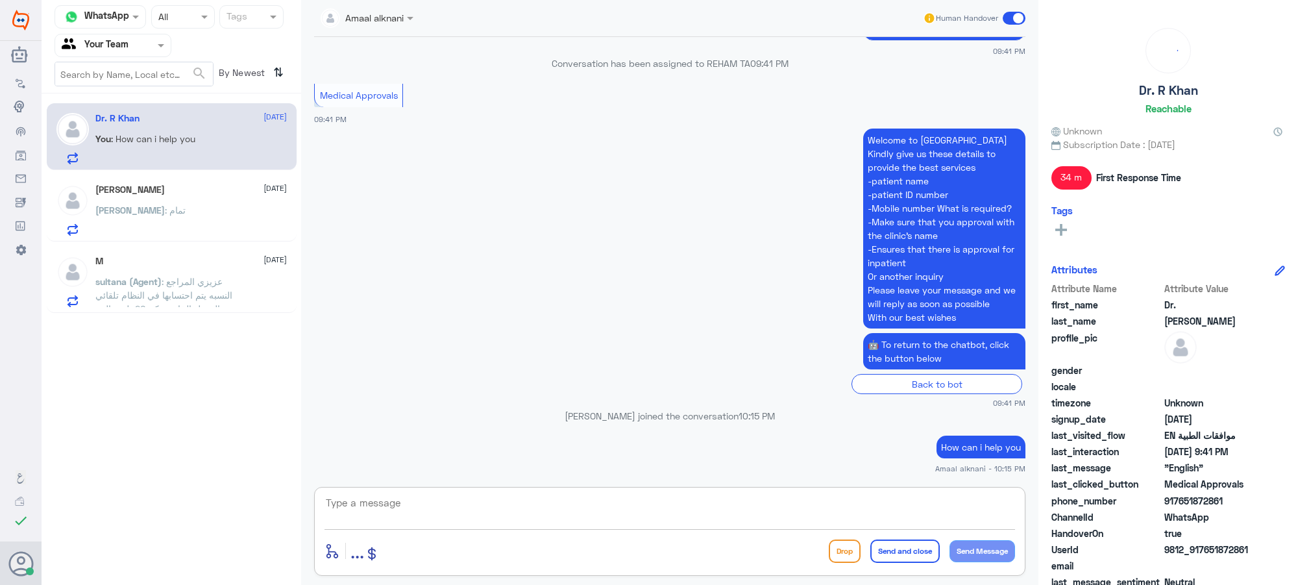
click at [490, 501] on textarea at bounding box center [669, 510] width 690 height 32
click at [140, 211] on div "Omer : تمام" at bounding box center [190, 220] width 191 height 29
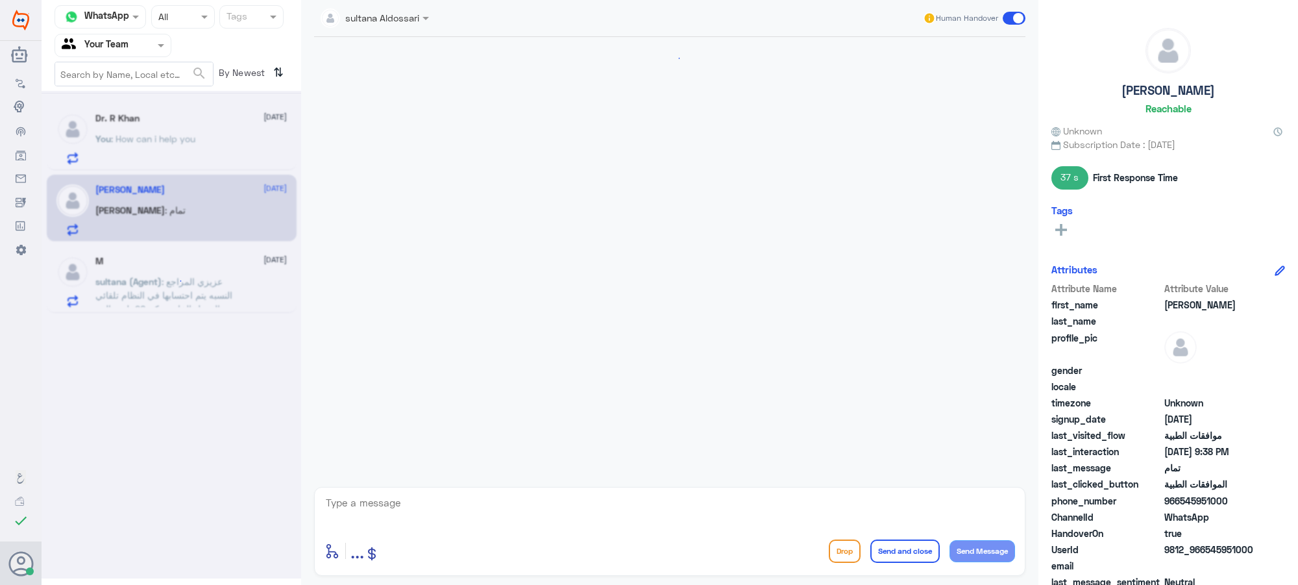
scroll to position [718, 0]
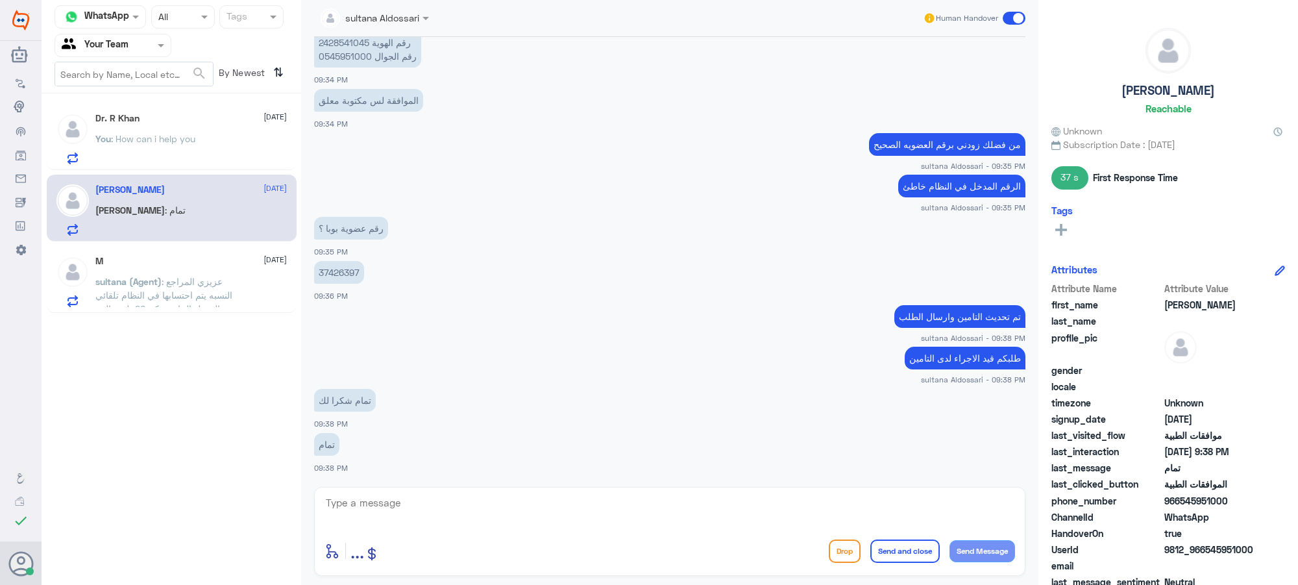
click at [365, 501] on textarea at bounding box center [669, 510] width 690 height 32
type textarea "نسعد دوما بخدمتكم ونتمنى لكم دوام الصحة والعافية"
click at [883, 501] on button "Send and close" at bounding box center [904, 550] width 69 height 23
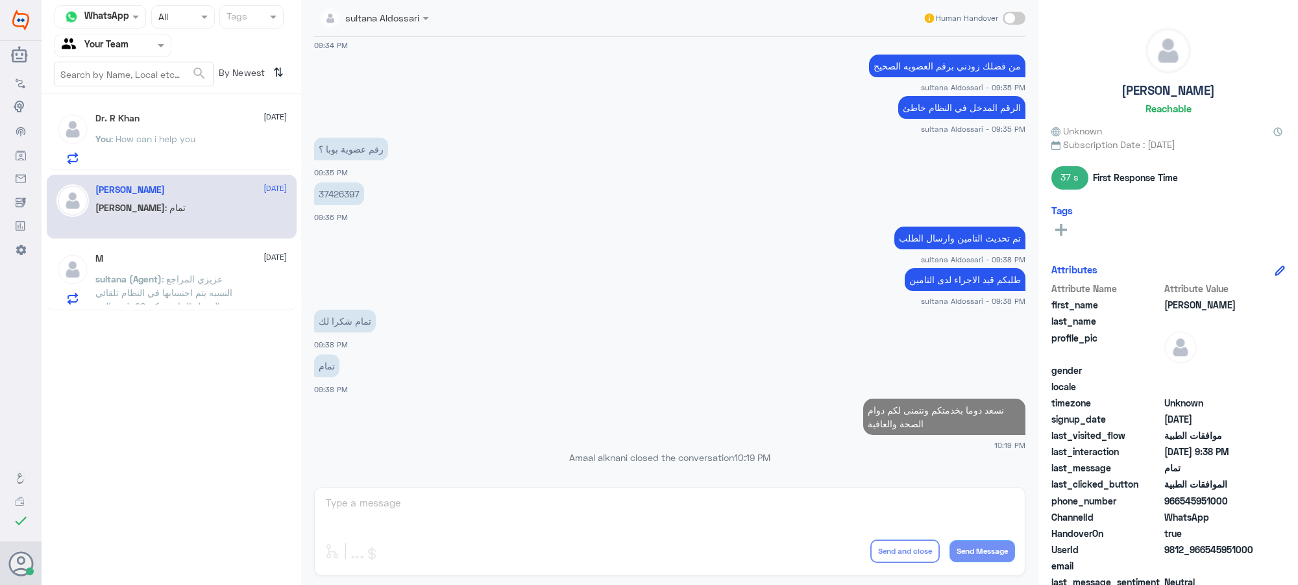
click at [150, 46] on div at bounding box center [113, 45] width 116 height 15
click at [134, 119] on div "Your Inbox" at bounding box center [113, 116] width 117 height 30
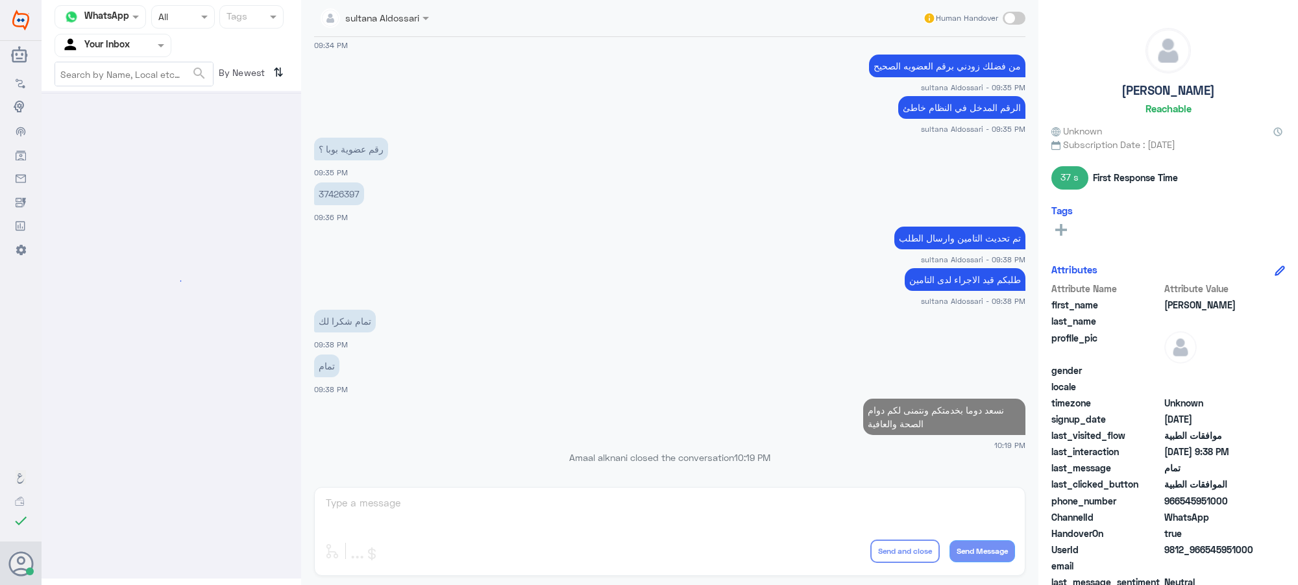
scroll to position [0, 0]
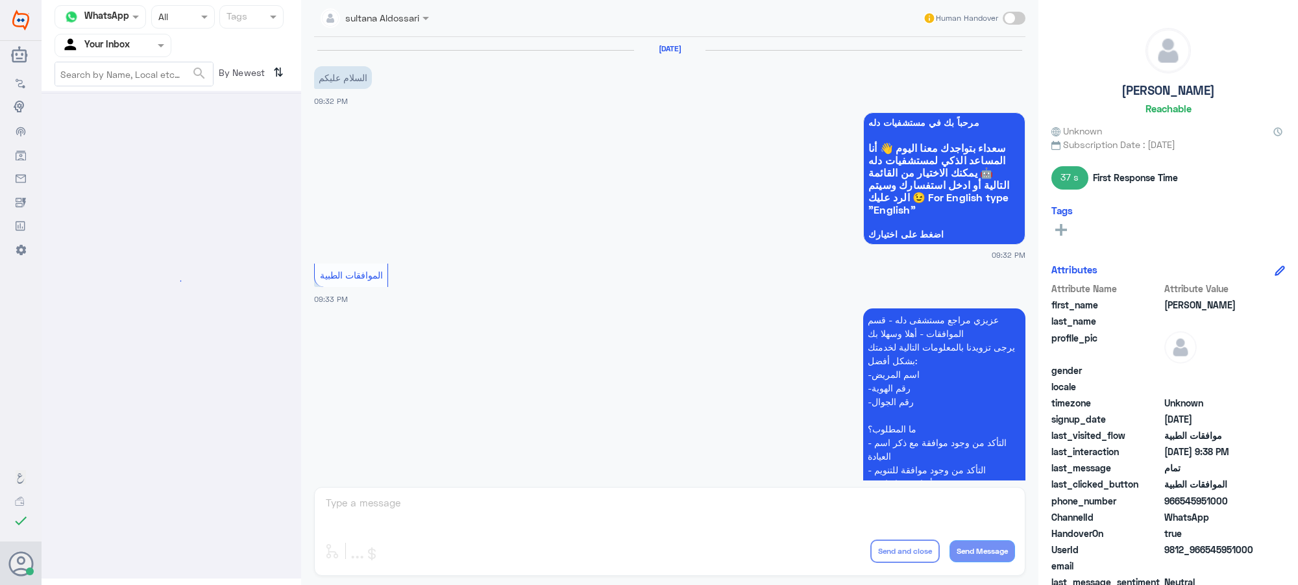
click at [141, 43] on div at bounding box center [113, 45] width 116 height 15
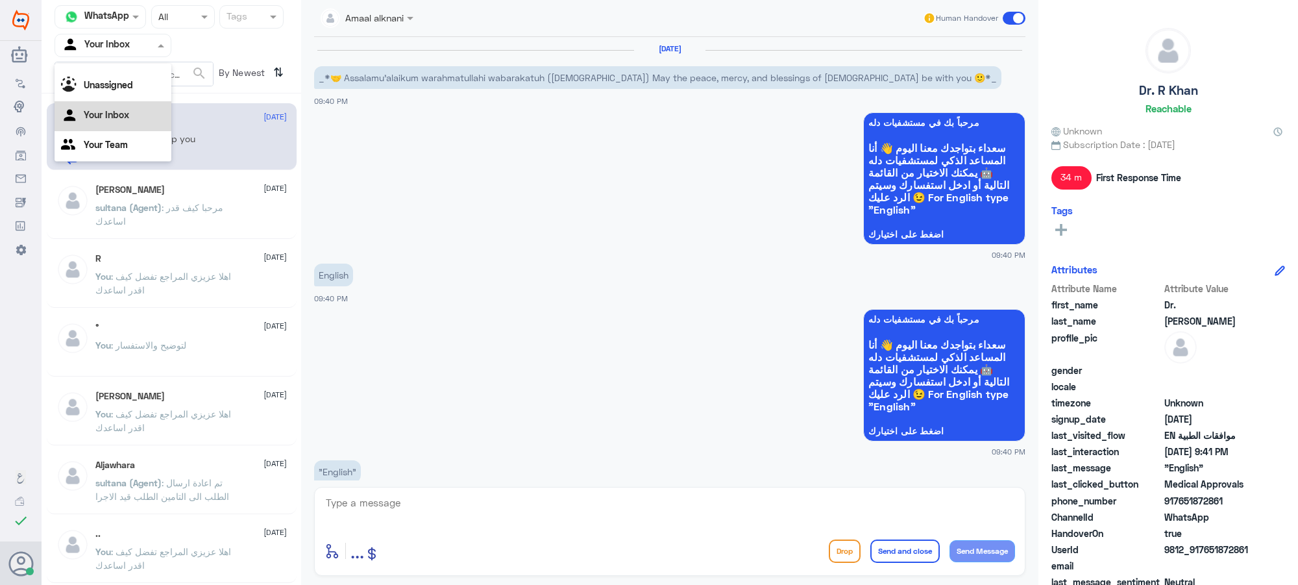
scroll to position [796, 0]
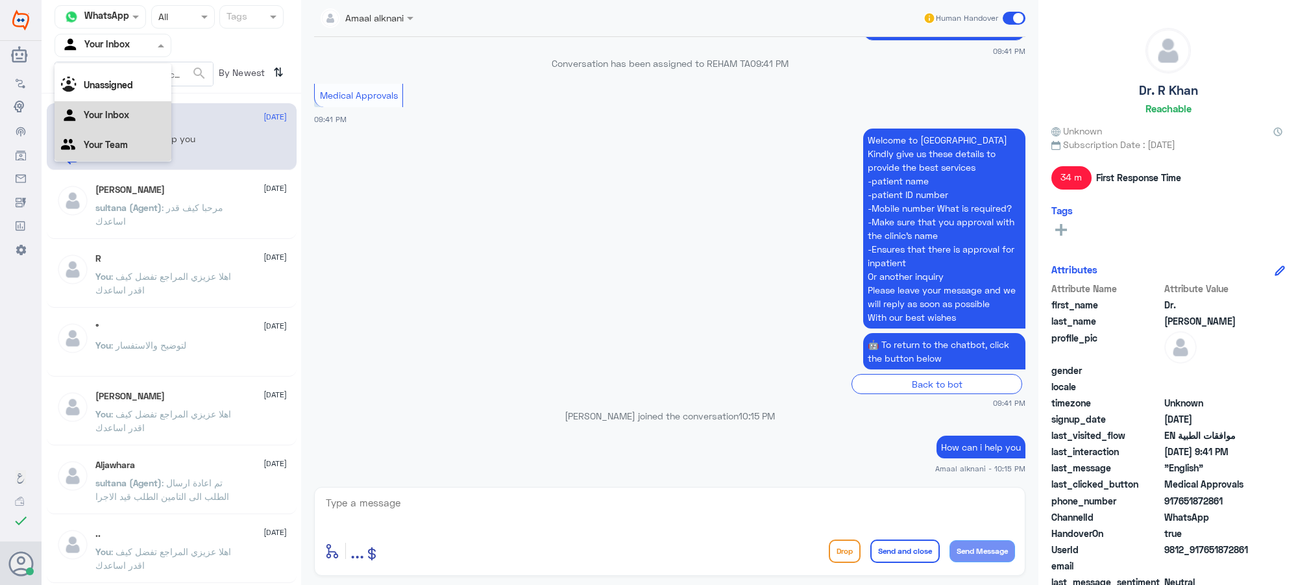
click at [131, 141] on div "Your Team" at bounding box center [113, 146] width 117 height 30
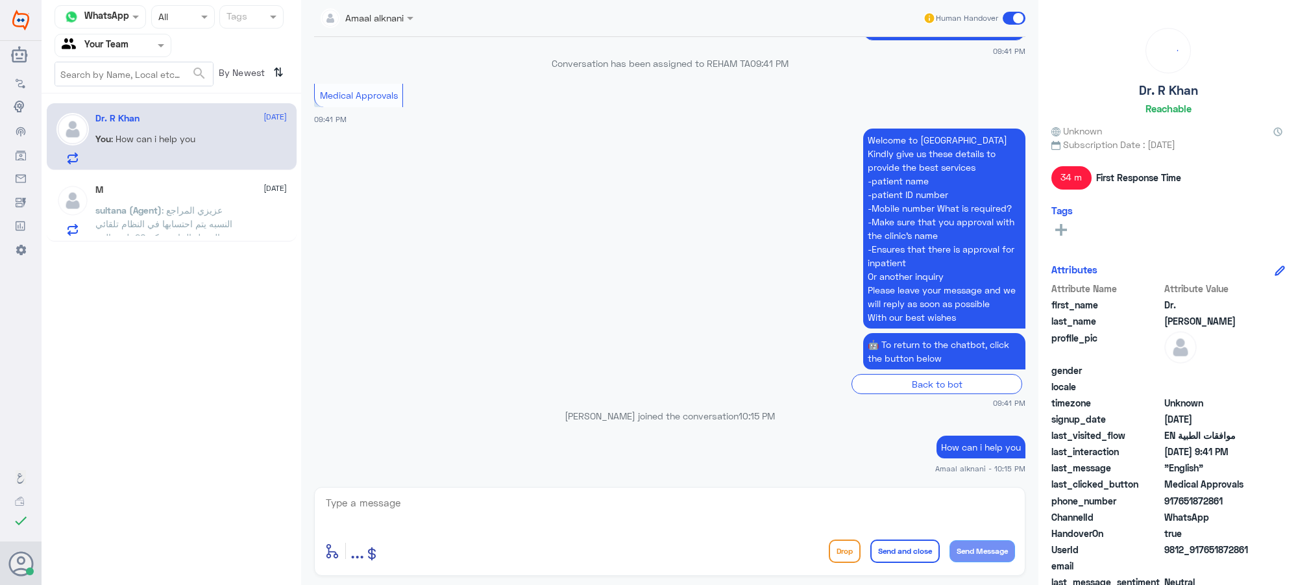
click at [427, 501] on textarea at bounding box center [669, 510] width 690 height 32
click at [169, 213] on span ": عزيزي المراجع النسبه يتم احتسابها في النظام تلقائي نسبة التحمل الخاصه بكم 20 …" at bounding box center [167, 230] width 145 height 52
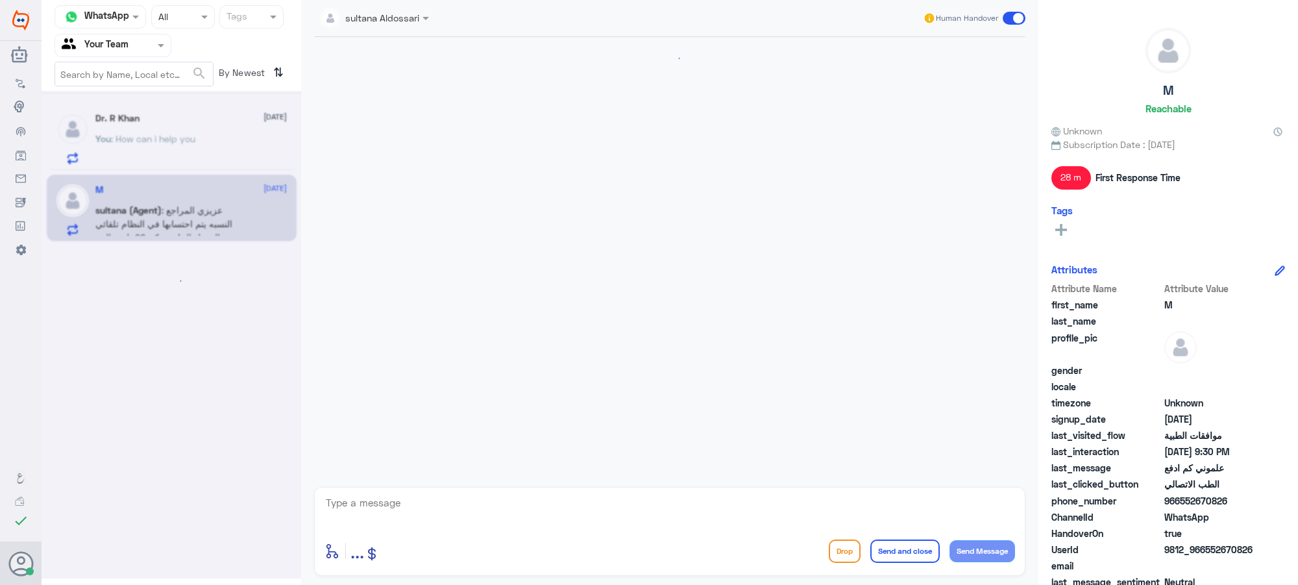
scroll to position [932, 0]
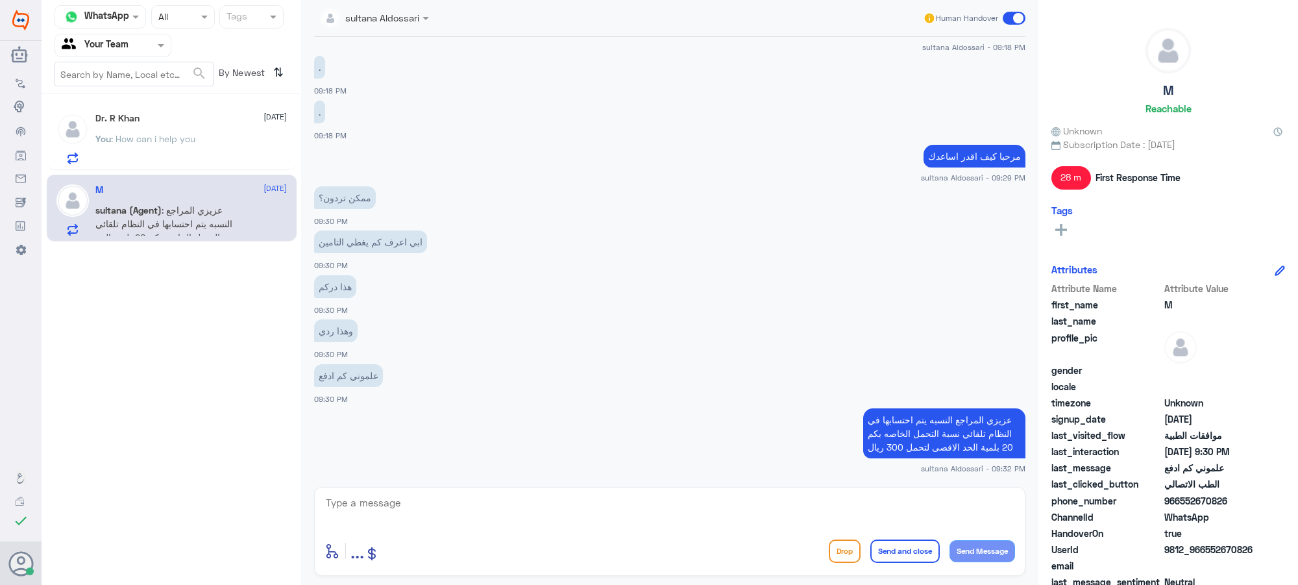
click at [422, 501] on textarea at bounding box center [669, 510] width 690 height 32
click at [160, 145] on p "You : How can i help you" at bounding box center [145, 148] width 100 height 32
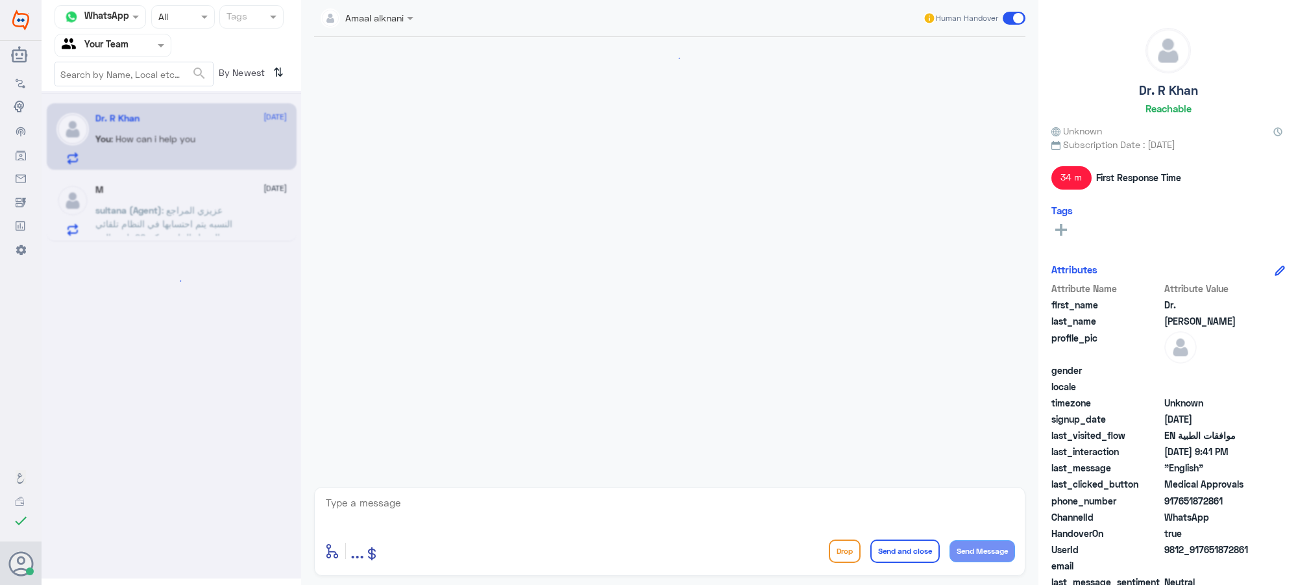
scroll to position [796, 0]
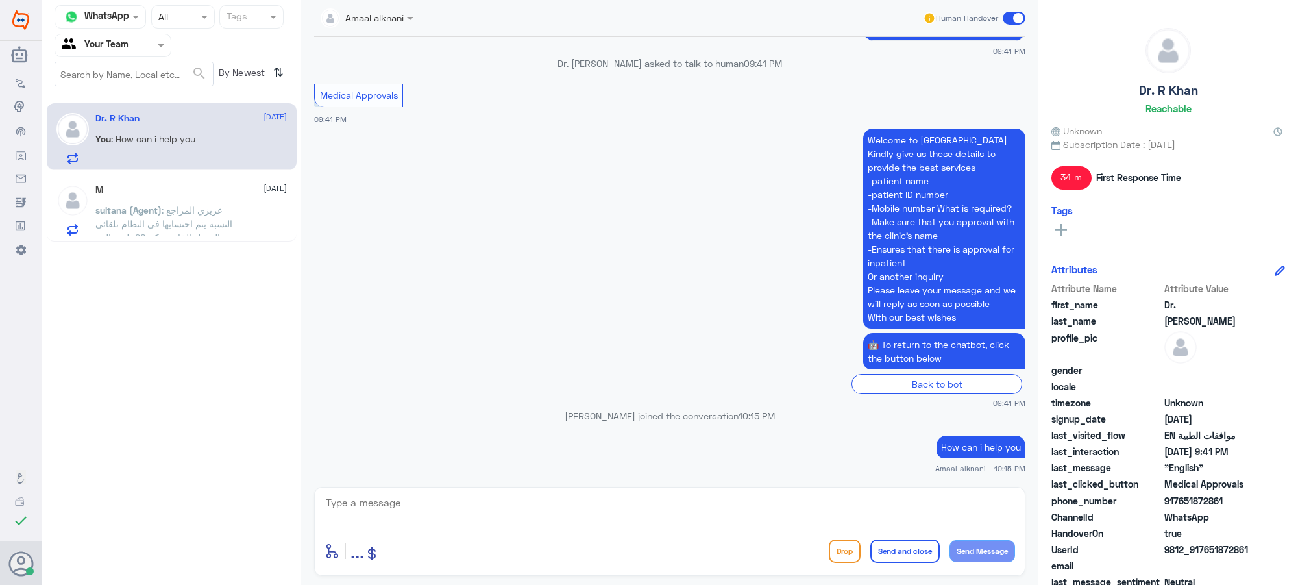
click at [19, 383] on div "Flow Builder Conversational Skills Broadcast Audience Inbox Growth Tools Analyt…" at bounding box center [21, 300] width 42 height 461
click at [819, 164] on app-msgs-text "Welcome to [GEOGRAPHIC_DATA] Kindly give us these details to provide the best s…" at bounding box center [669, 228] width 711 height 201
click at [54, 433] on span at bounding box center [52, 432] width 23 height 13
click at [0, 0] on input "checkbox" at bounding box center [0, 0] width 0 height 0
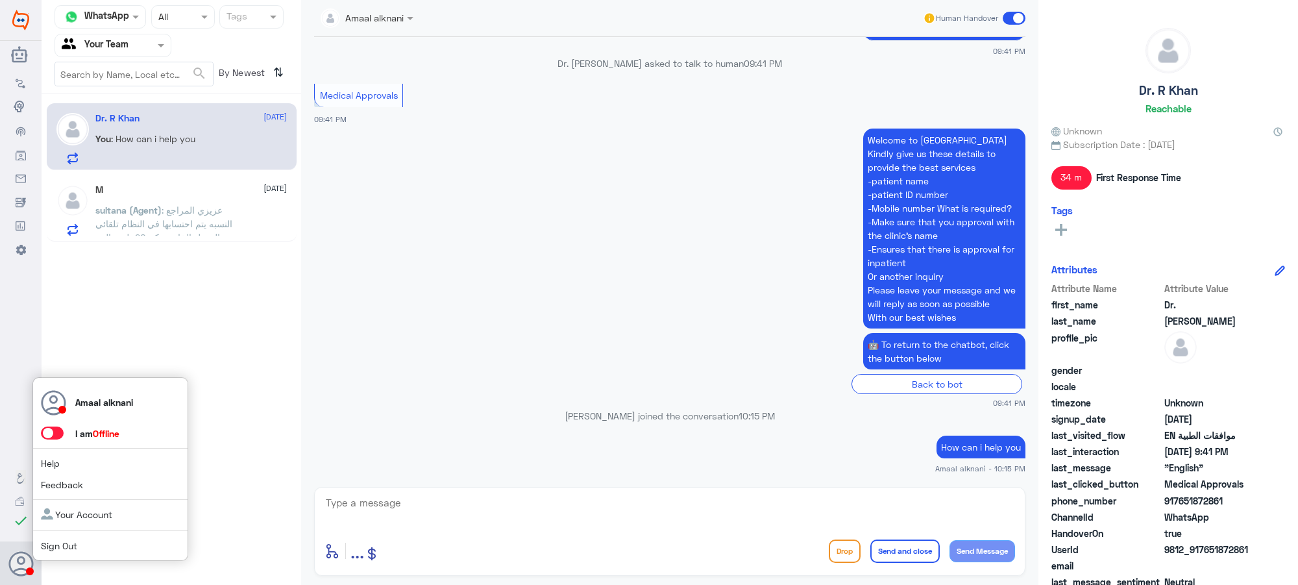
click at [78, 501] on span "Sign Out" at bounding box center [81, 546] width 80 height 14
click at [60, 501] on link "Sign Out" at bounding box center [59, 545] width 36 height 11
